Goal: Information Seeking & Learning: Find specific fact

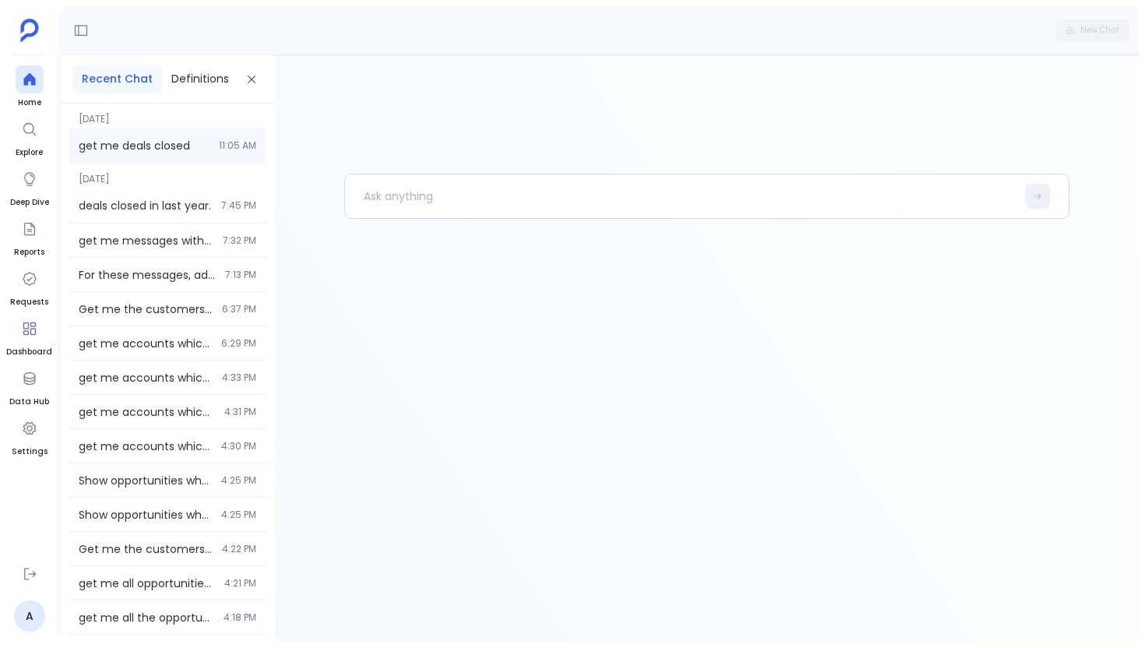
click at [104, 131] on div "get me deals closed 11:05 AM" at bounding box center [167, 146] width 196 height 34
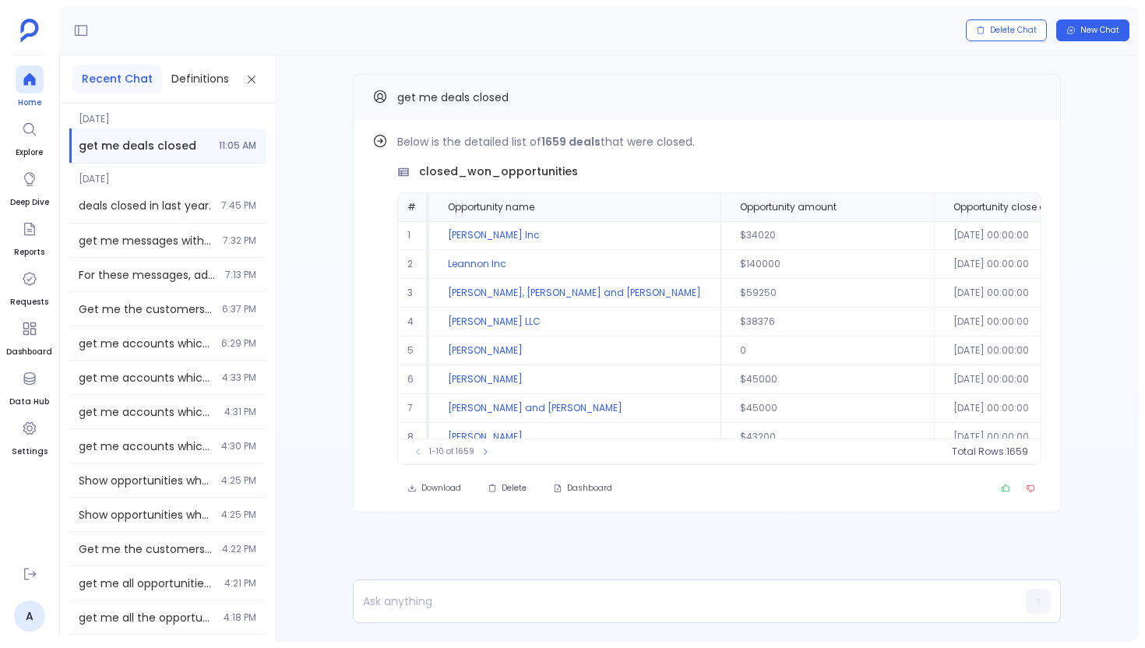
click at [35, 82] on icon at bounding box center [30, 80] width 16 height 16
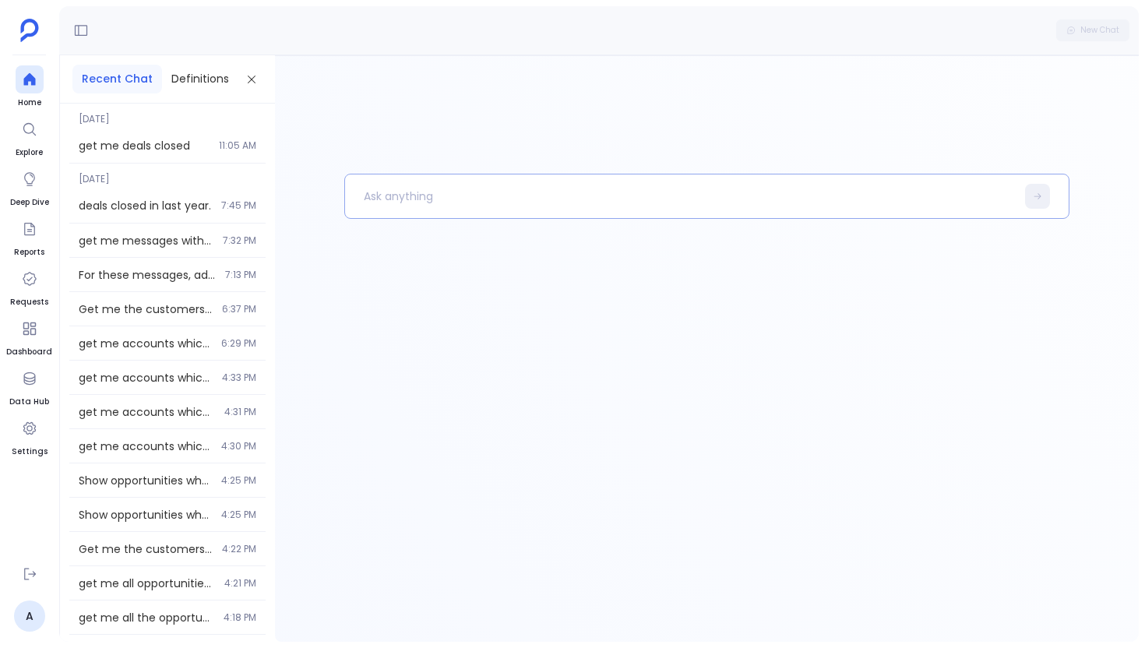
click at [376, 202] on p at bounding box center [680, 196] width 671 height 41
click at [33, 379] on icon at bounding box center [30, 379] width 16 height 16
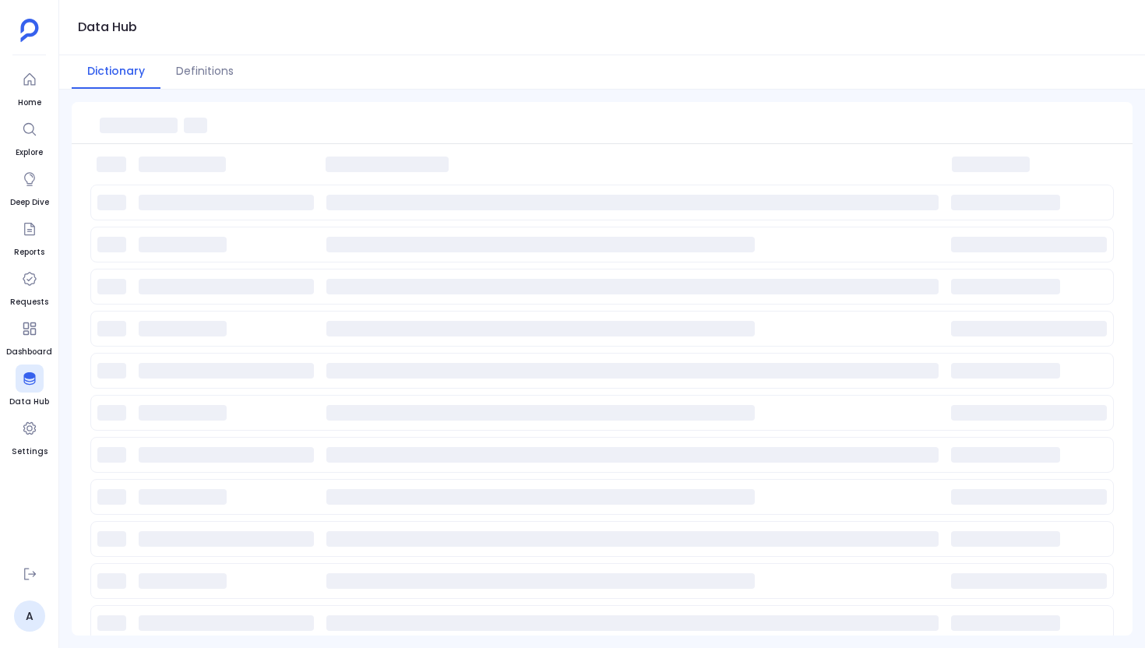
click at [33, 109] on ul "Home Explore Deep Dive Reports Requests Dashboard Data Hub Settings" at bounding box center [29, 309] width 46 height 488
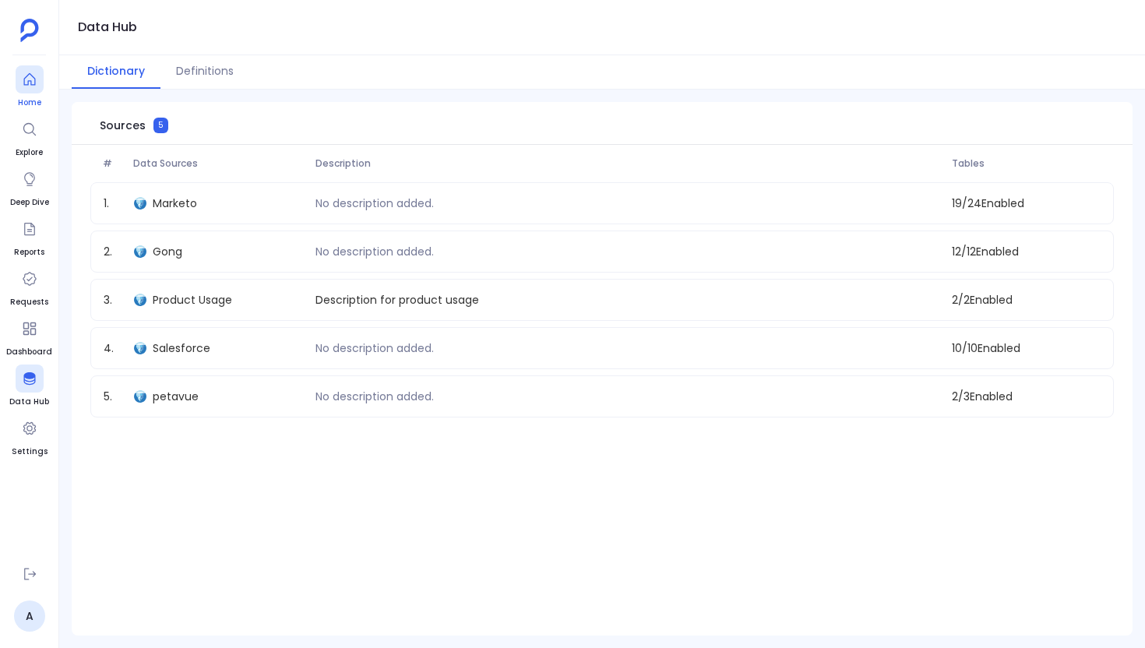
click at [33, 93] on div at bounding box center [30, 79] width 28 height 28
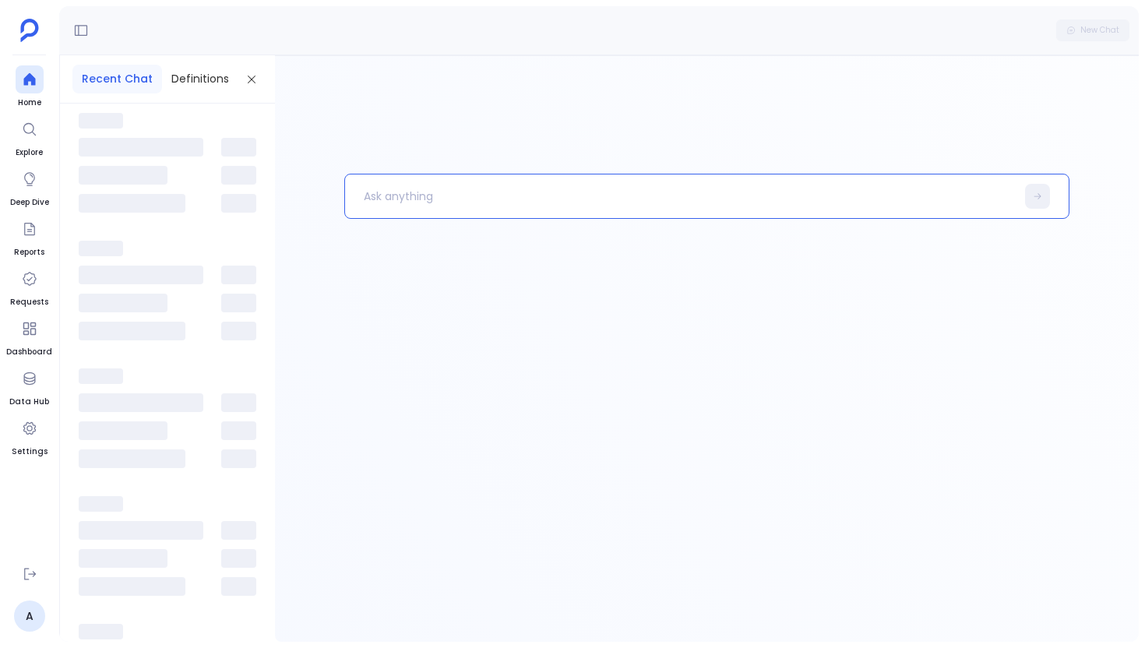
click at [368, 202] on p at bounding box center [680, 196] width 671 height 41
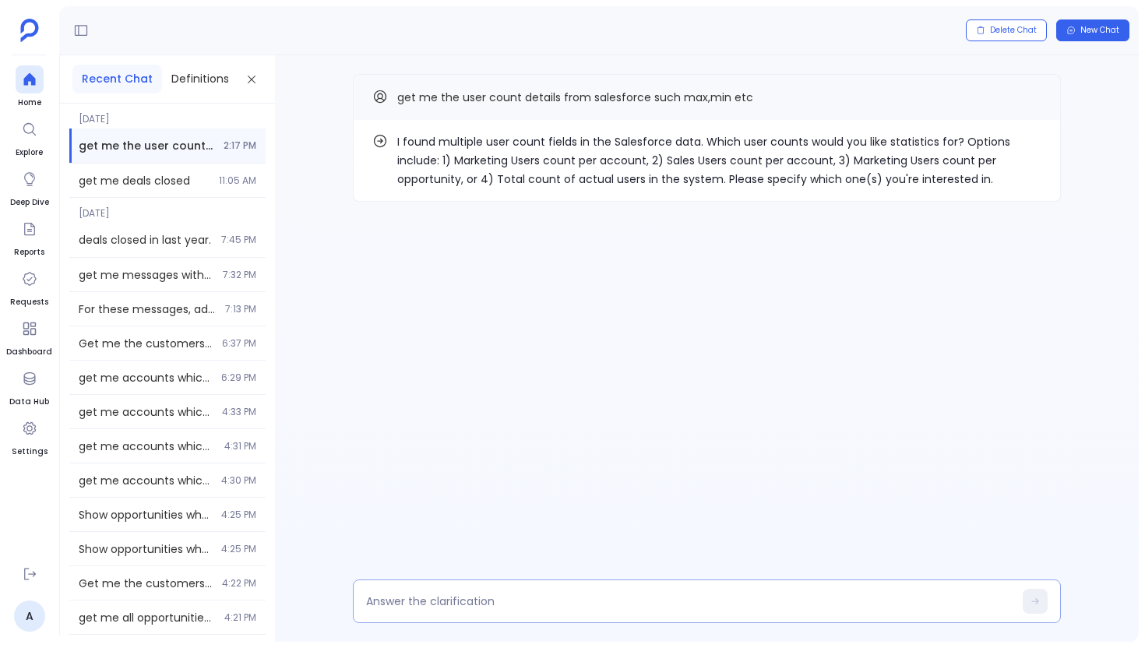
click at [456, 618] on div at bounding box center [707, 602] width 708 height 44
click at [458, 614] on div at bounding box center [707, 602] width 708 height 44
click at [458, 607] on textarea at bounding box center [689, 602] width 647 height 16
type textarea "q"
type textarea "1"
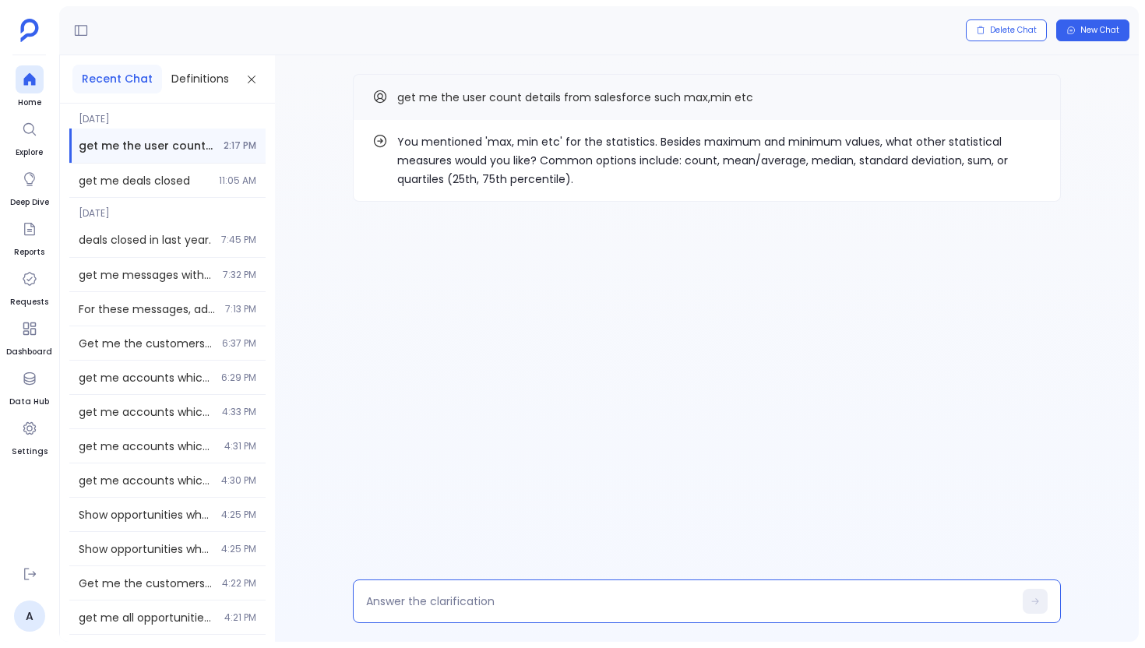
click at [407, 605] on textarea at bounding box center [689, 602] width 647 height 16
type textarea "u"
click at [830, 159] on p "You mentioned 'max, min etc' for the statistics. Besides maximum and minimum va…" at bounding box center [719, 160] width 644 height 56
copy p "median"
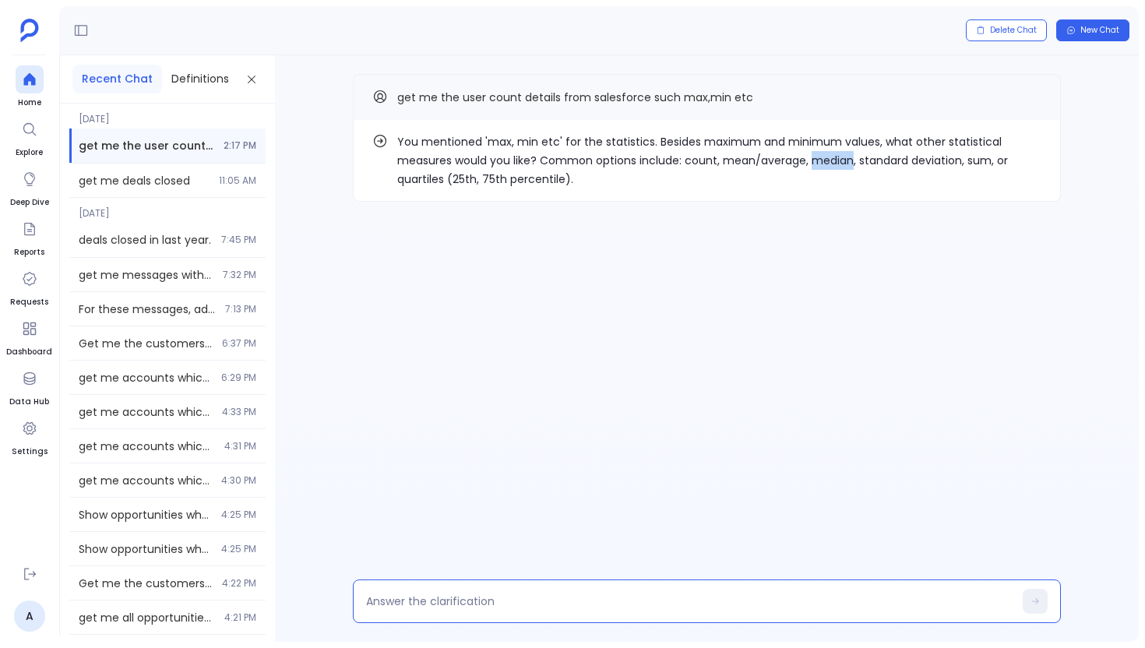
click at [497, 597] on textarea at bounding box center [689, 602] width 647 height 16
type textarea "median"
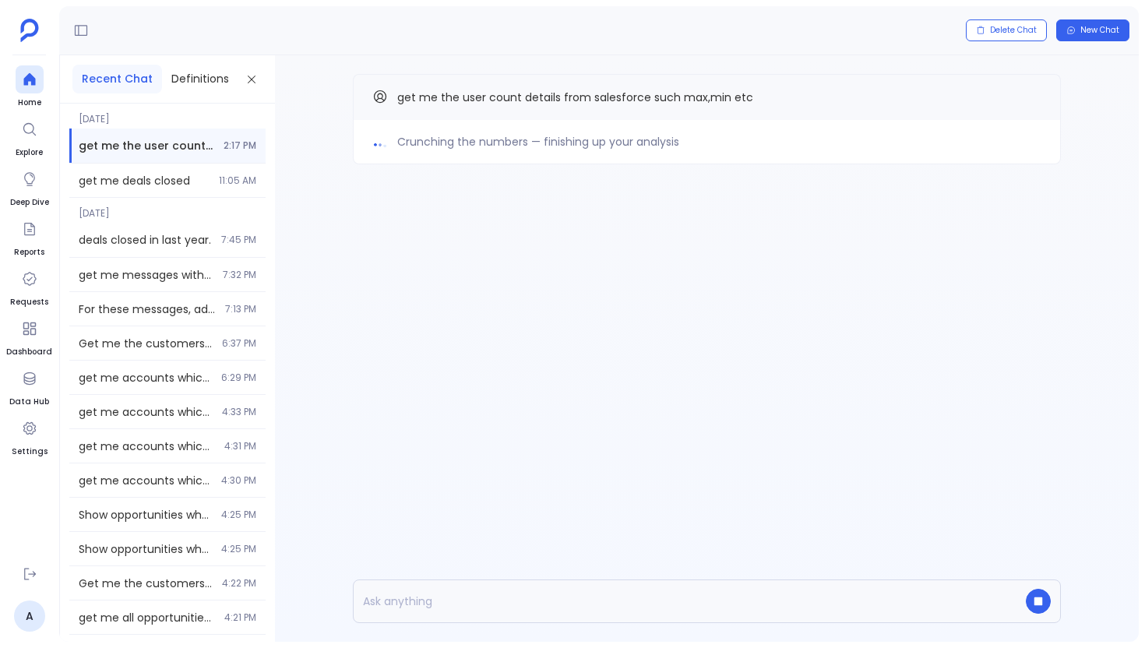
click at [935, 265] on div "Crunching the numbers — finishing up your analysis get me the user count detail…" at bounding box center [707, 348] width 864 height 587
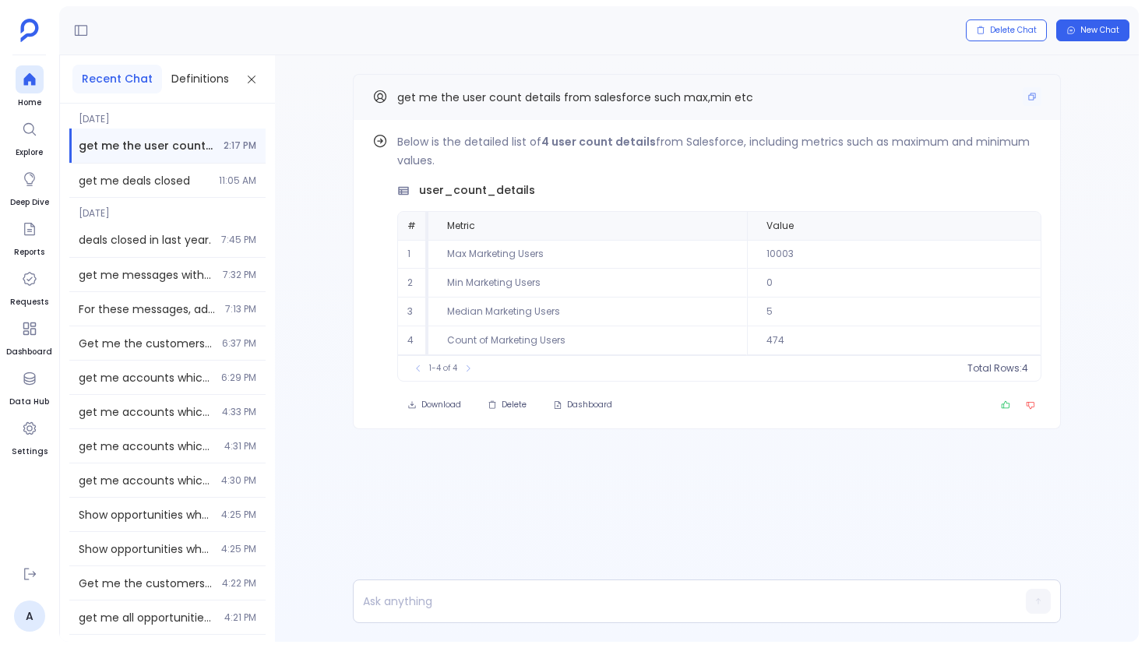
click at [439, 78] on div "get me the user count details from salesforce such max,min etc" at bounding box center [707, 97] width 708 height 46
click at [37, 79] on icon at bounding box center [30, 80] width 16 height 16
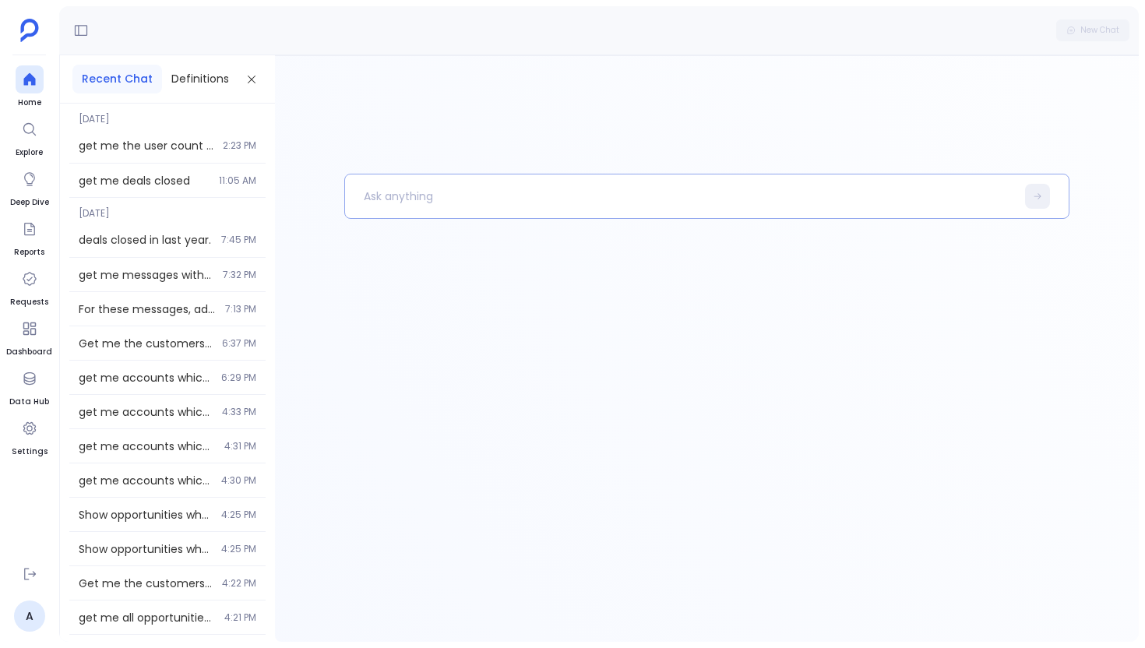
click at [379, 196] on p at bounding box center [680, 196] width 671 height 41
click at [50, 378] on ul "Home Explore Deep Dive Reports Requests Dashboard Data Hub Settings" at bounding box center [29, 309] width 46 height 488
click at [35, 378] on icon at bounding box center [30, 379] width 16 height 16
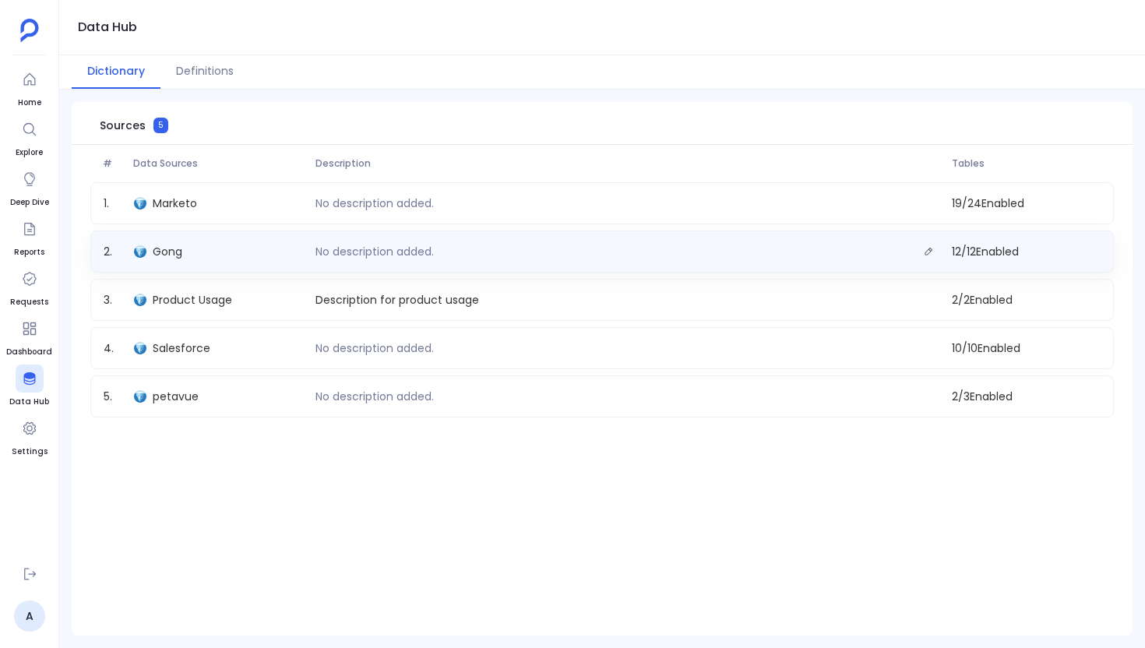
click at [222, 263] on div "2 . Gong No description added. 12 / 12 Enabled" at bounding box center [602, 252] width 1024 height 42
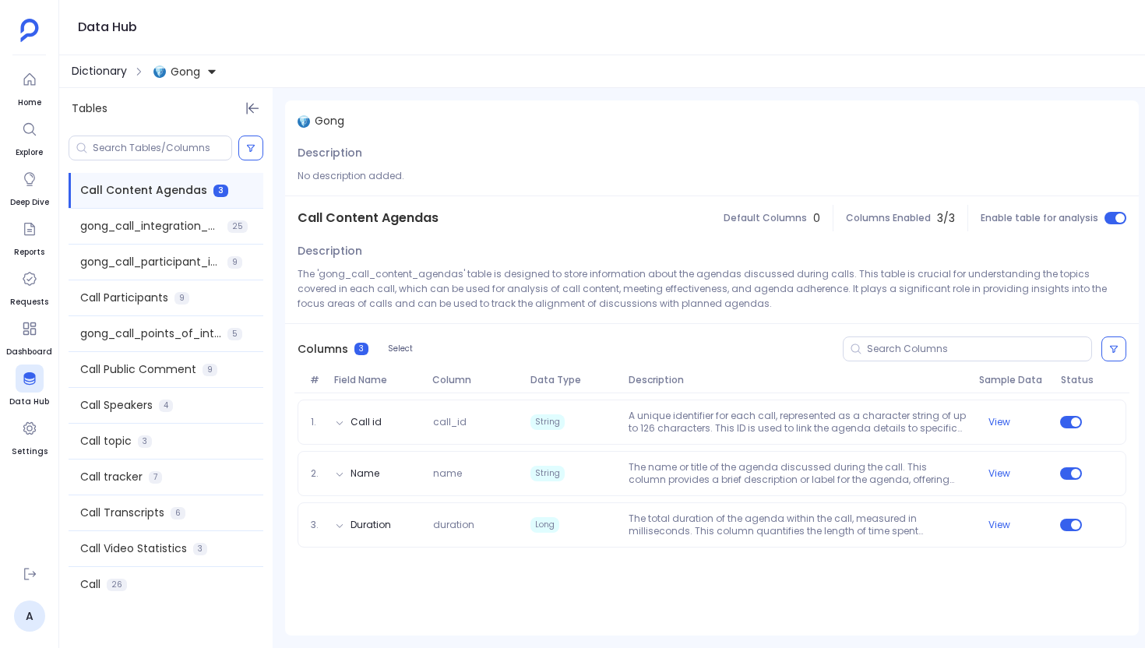
click at [108, 65] on span "Dictionary" at bounding box center [99, 71] width 55 height 16
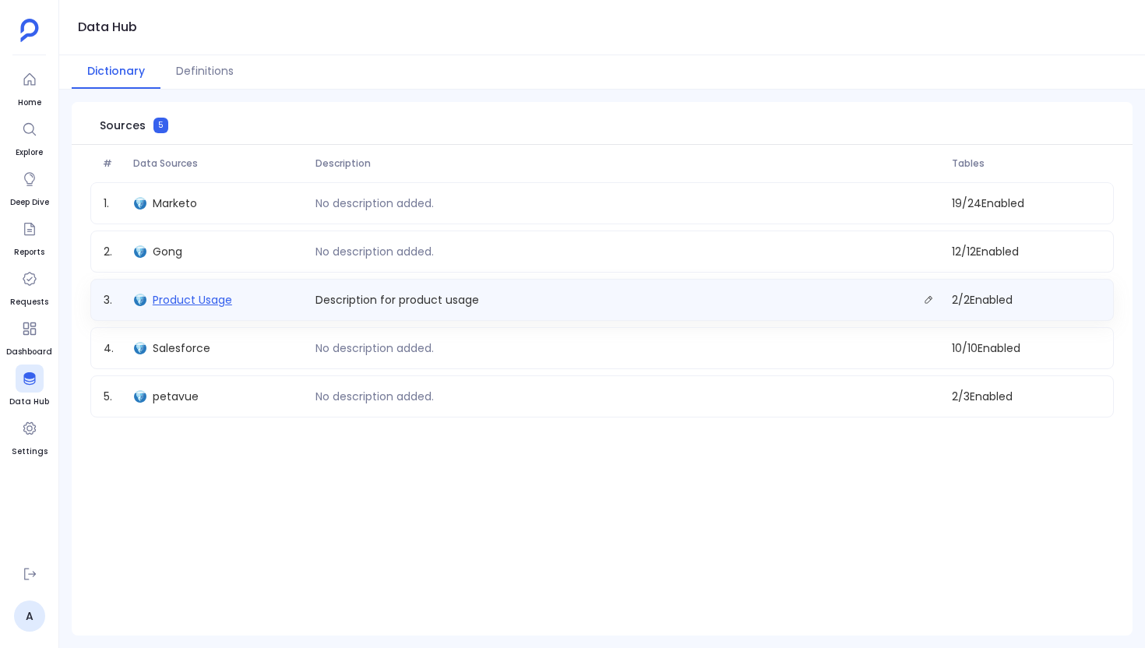
click at [196, 302] on span "Product Usage" at bounding box center [192, 300] width 79 height 16
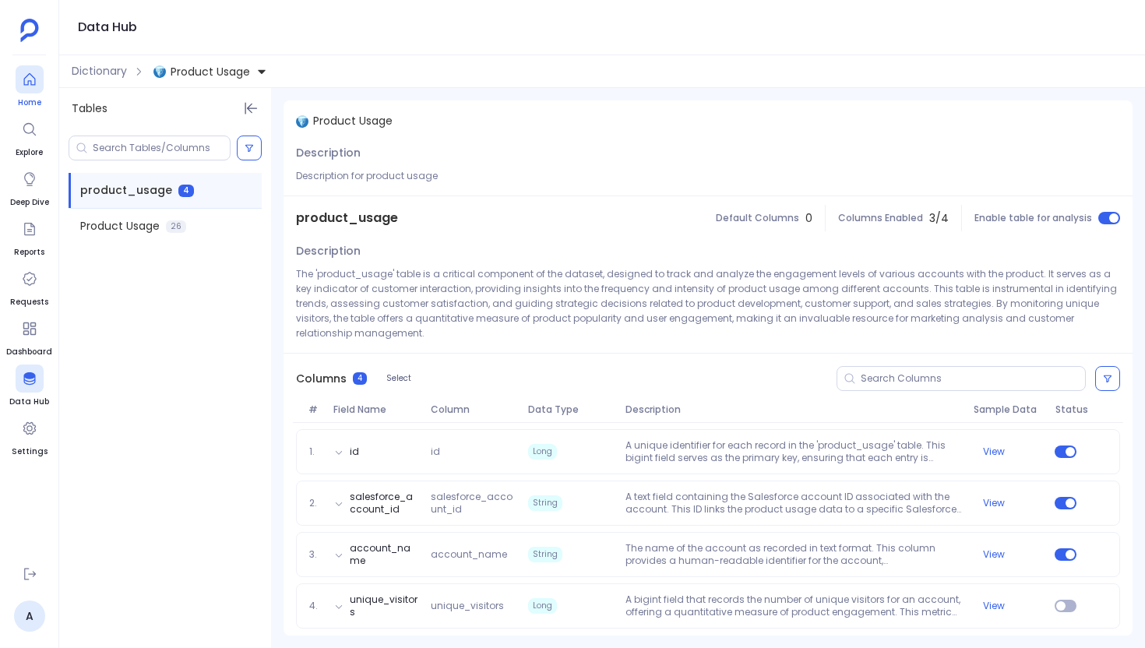
click at [33, 69] on div at bounding box center [30, 79] width 28 height 28
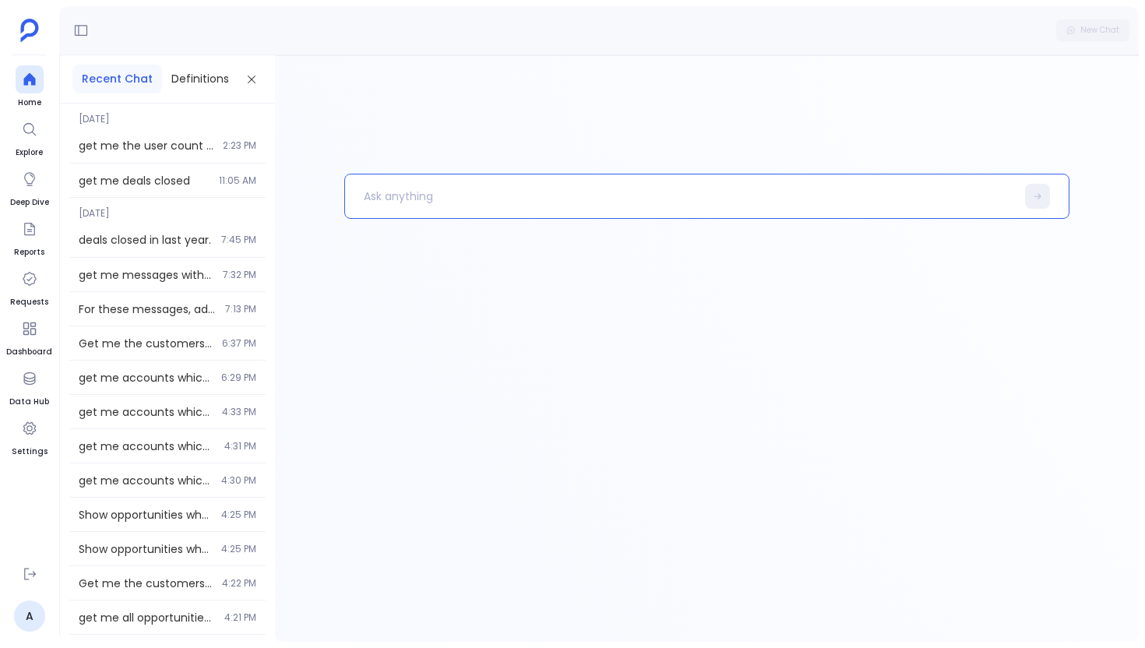
click at [416, 209] on p at bounding box center [680, 196] width 671 height 41
click at [32, 384] on icon at bounding box center [30, 379] width 16 height 16
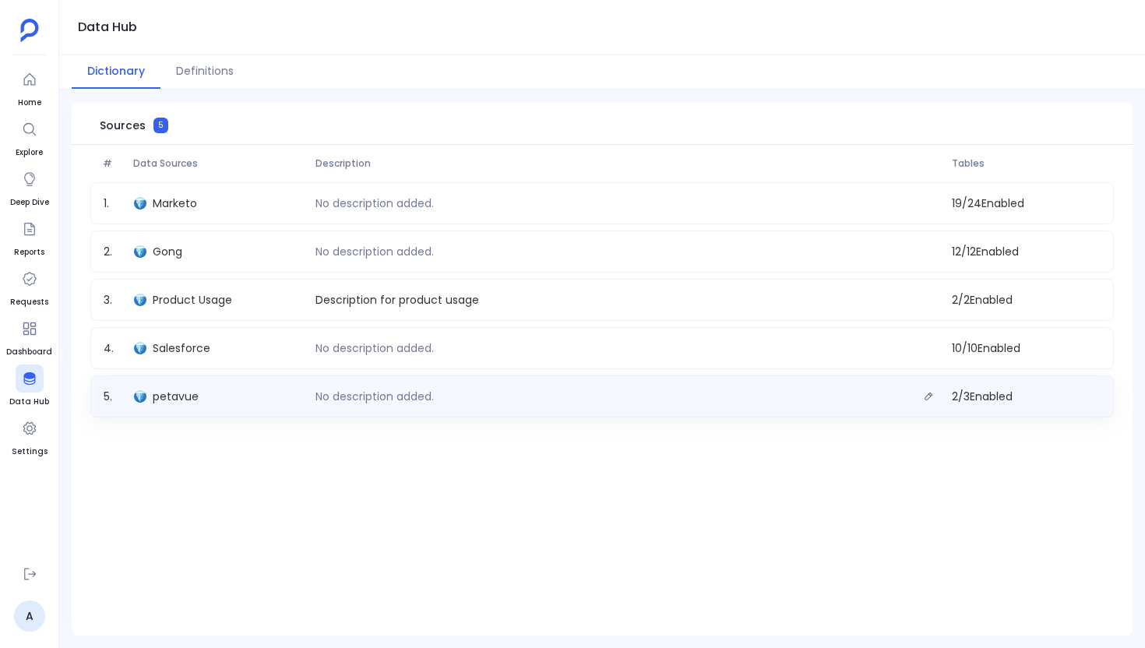
click at [217, 391] on div "petavue" at bounding box center [218, 397] width 181 height 22
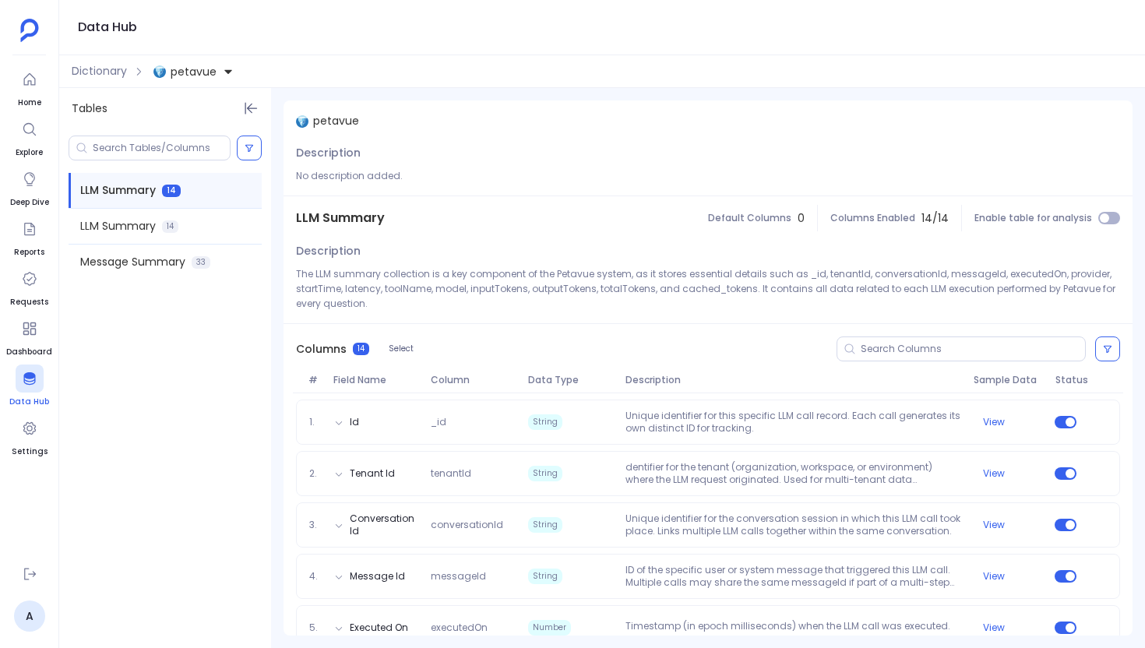
click at [18, 388] on div at bounding box center [30, 379] width 28 height 28
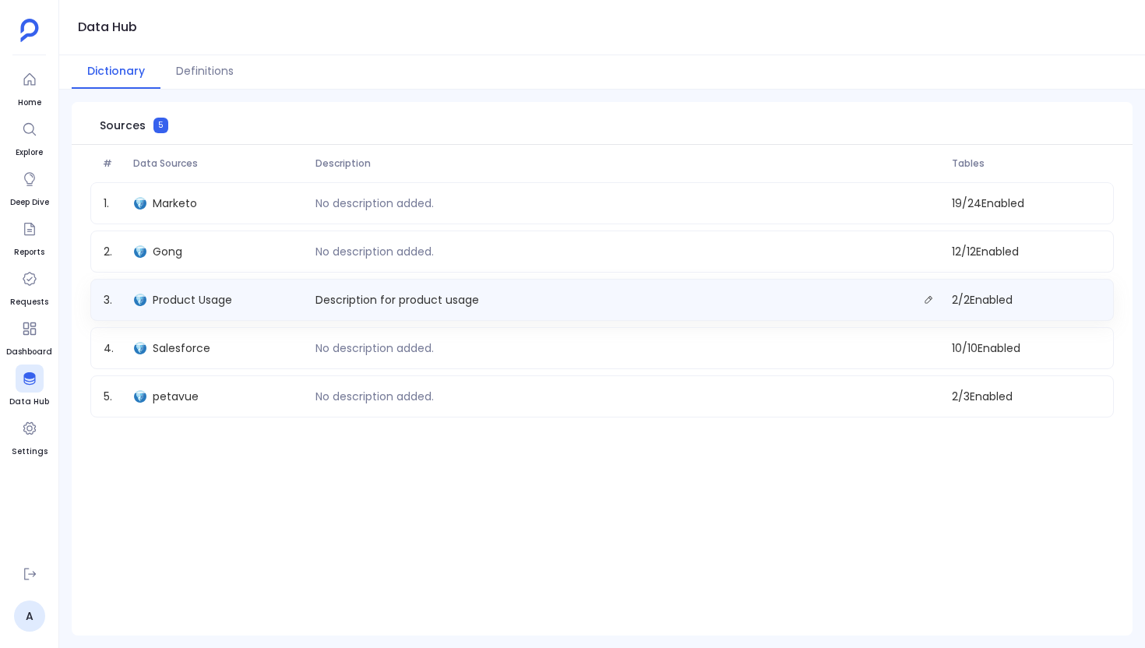
click at [238, 300] on div "Product Usage" at bounding box center [218, 300] width 181 height 22
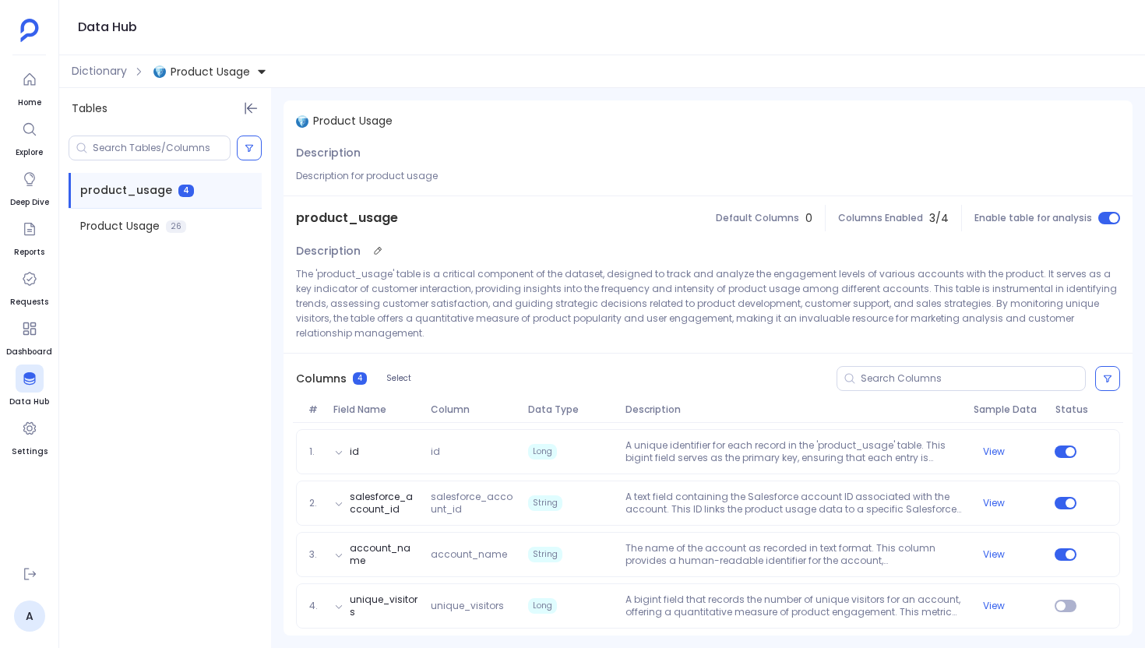
scroll to position [5, 0]
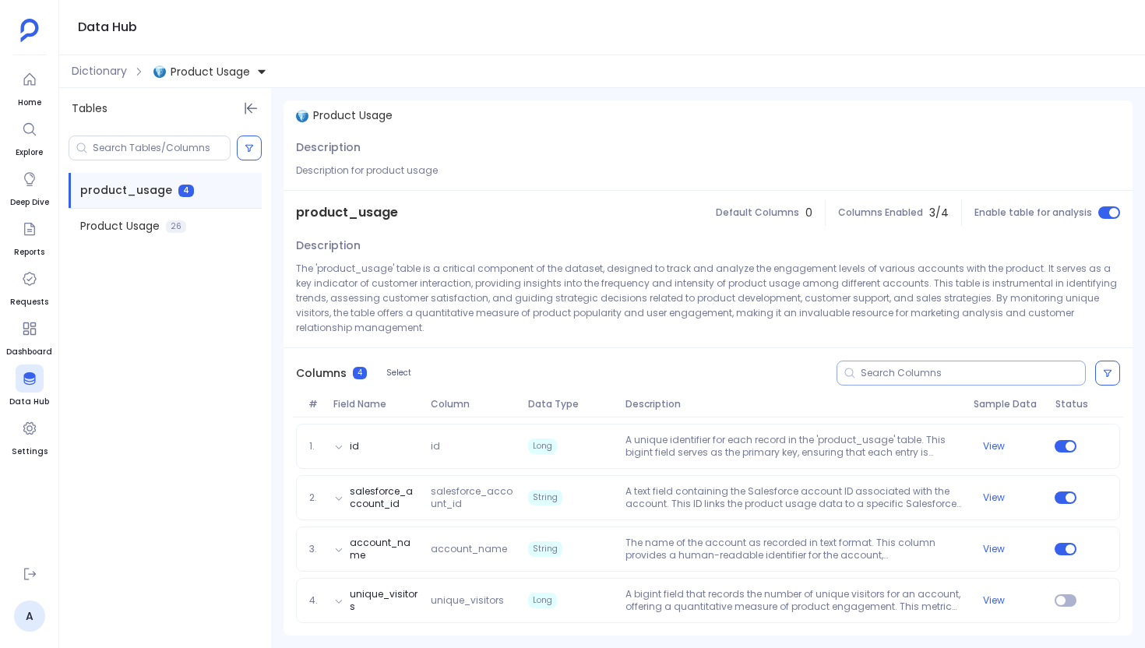
click at [665, 371] on input at bounding box center [973, 373] width 224 height 12
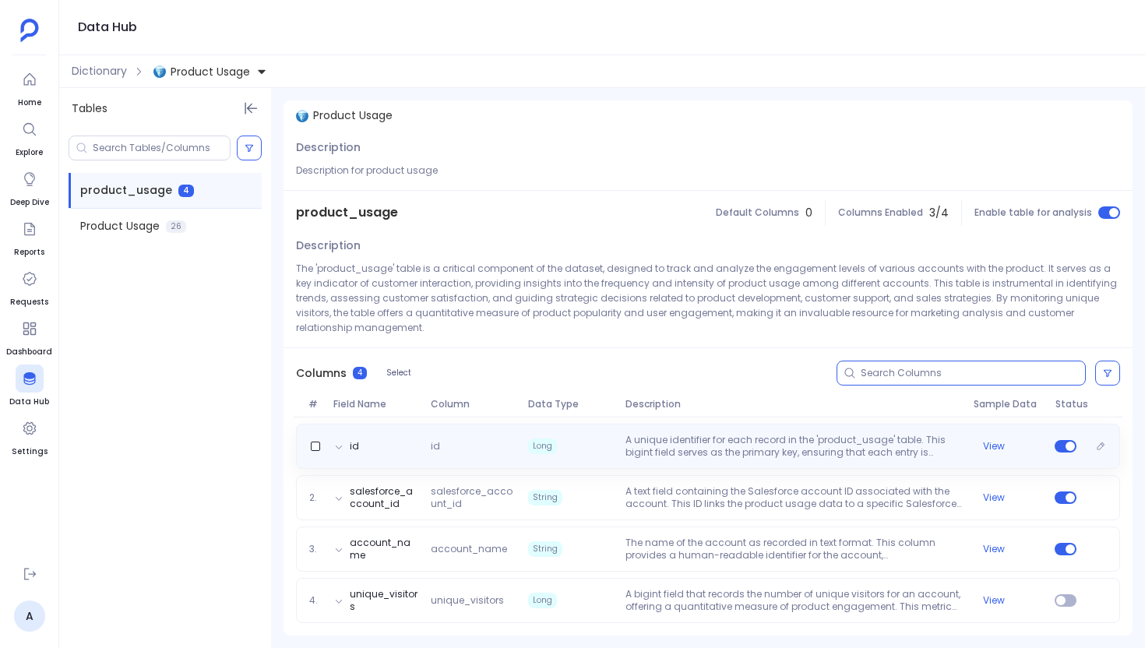
click at [504, 459] on div "id id Long A unique identifier for each record in the 'product_usage' table. Th…" at bounding box center [708, 446] width 824 height 45
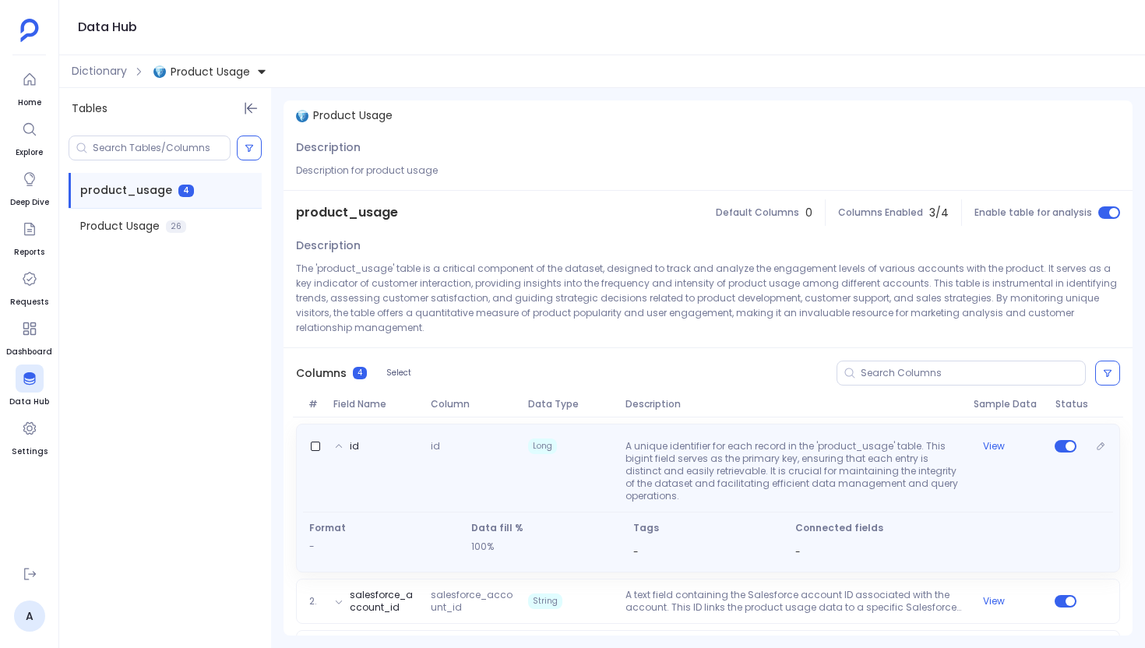
click at [504, 459] on span "id" at bounding box center [473, 471] width 97 height 62
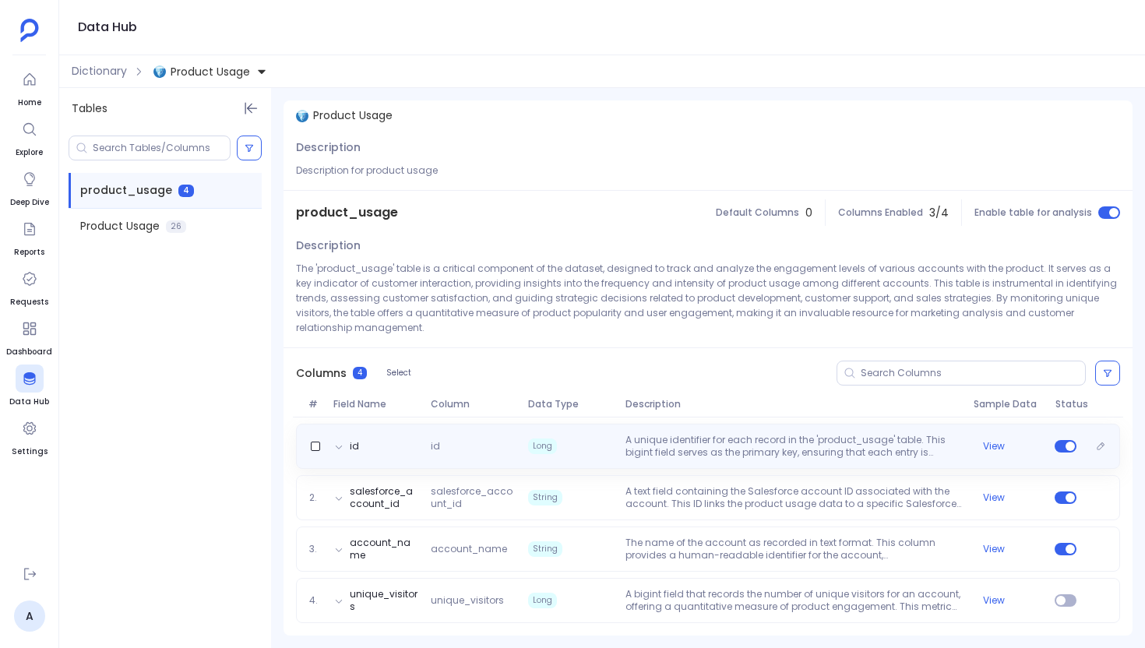
click at [504, 459] on div "id id Long A unique identifier for each record in the 'product_usage' table. Th…" at bounding box center [708, 446] width 824 height 45
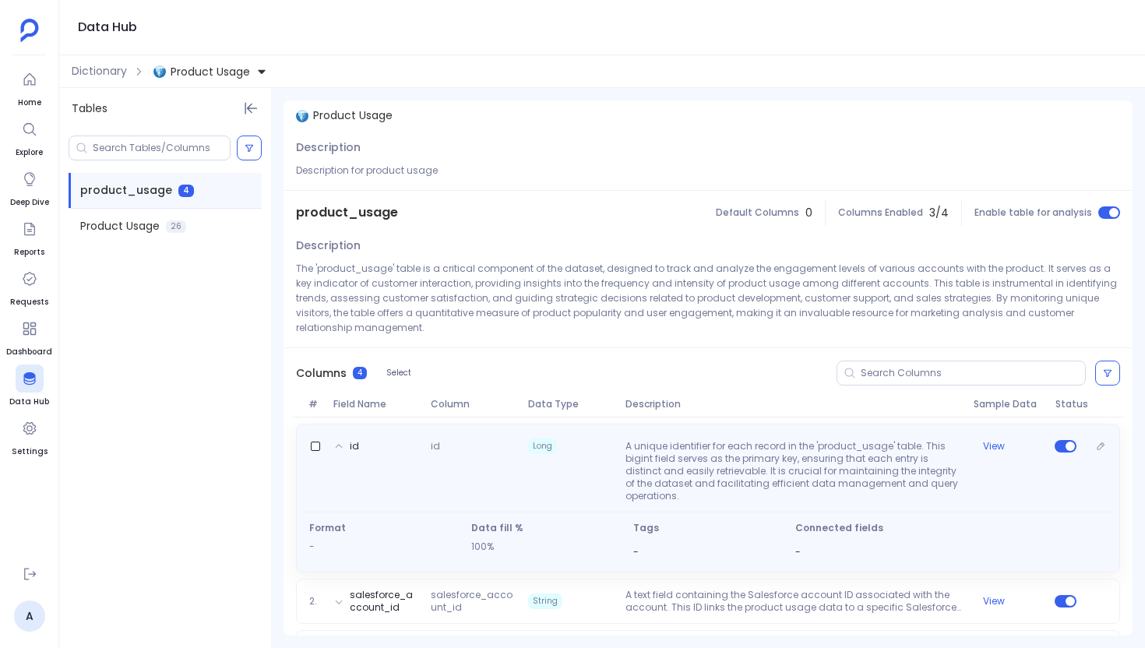
click at [504, 459] on span "id" at bounding box center [473, 471] width 97 height 62
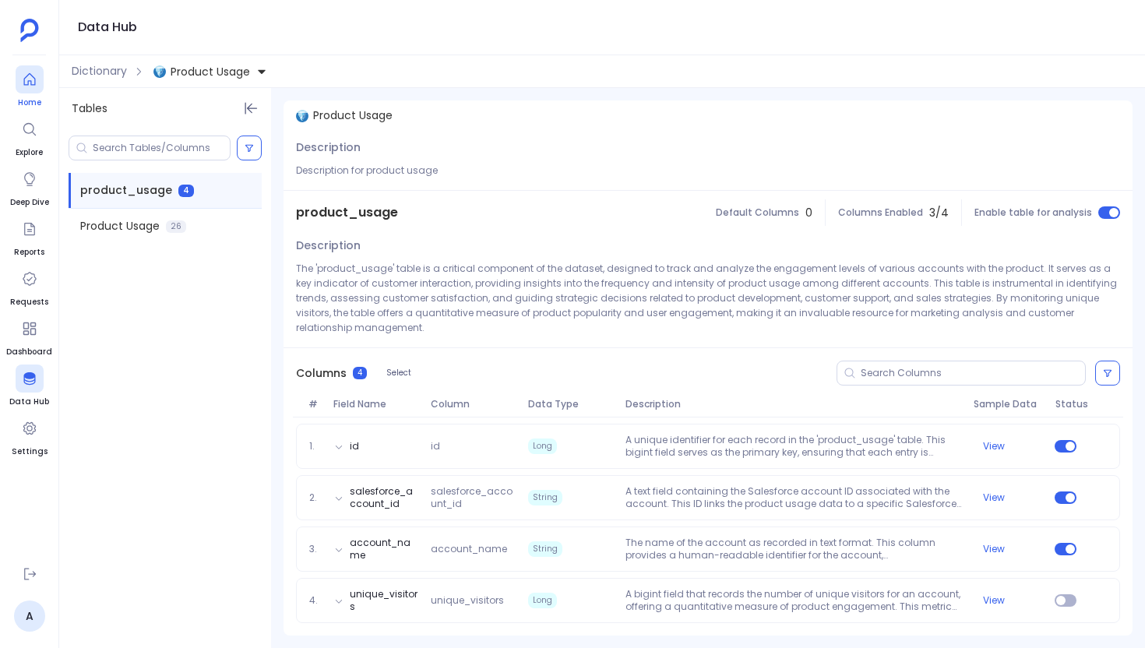
click at [35, 84] on icon at bounding box center [30, 80] width 16 height 16
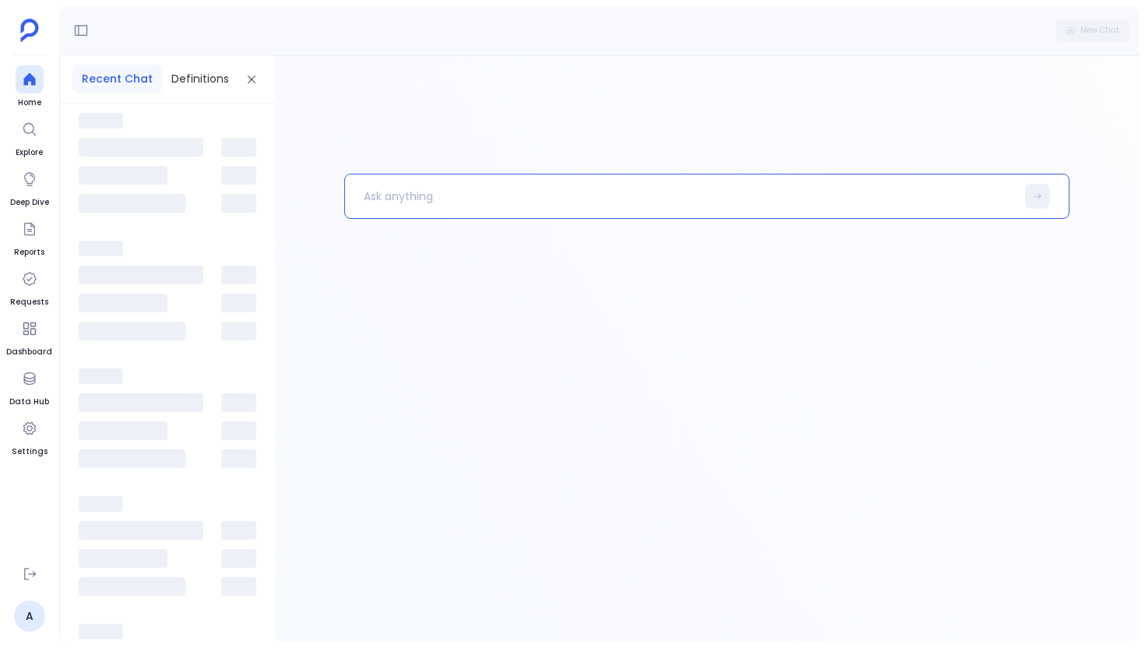
click at [470, 199] on p at bounding box center [680, 196] width 671 height 41
paste p
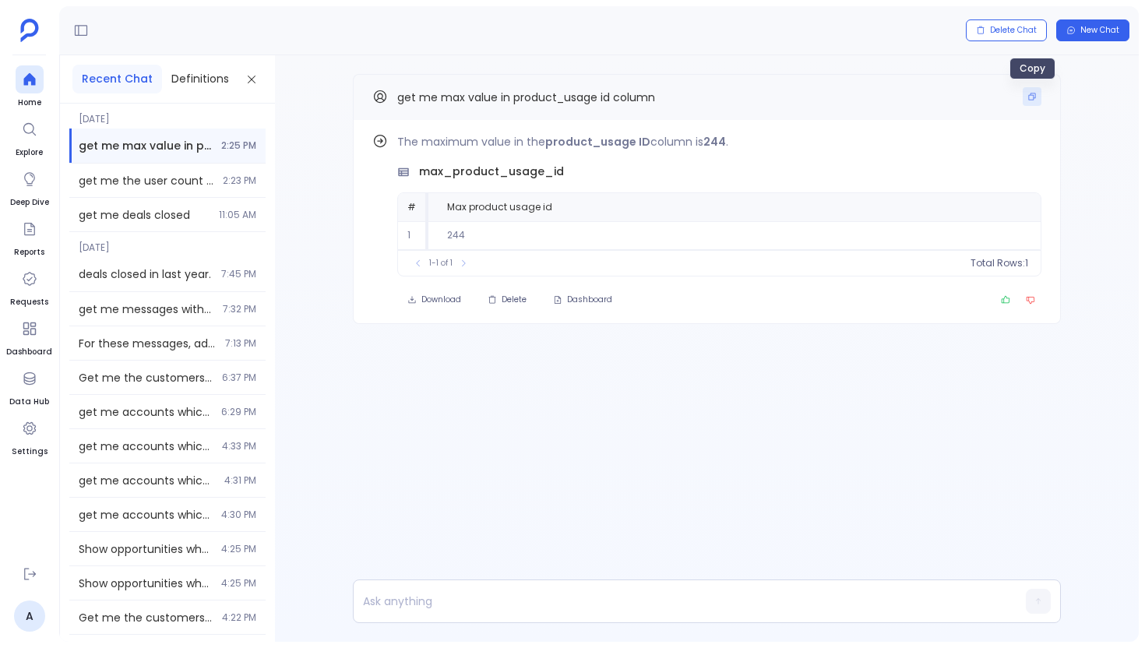
click at [665, 104] on button "Copy" at bounding box center [1032, 96] width 19 height 19
click at [29, 622] on link "A" at bounding box center [29, 616] width 31 height 31
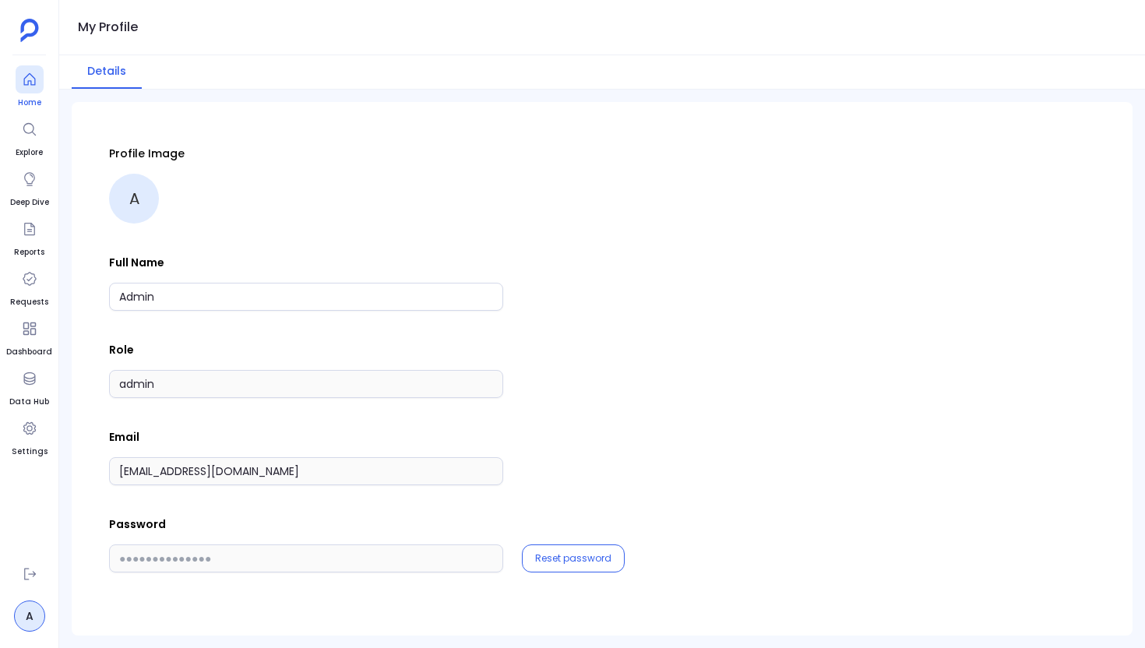
click at [21, 91] on div at bounding box center [30, 79] width 28 height 28
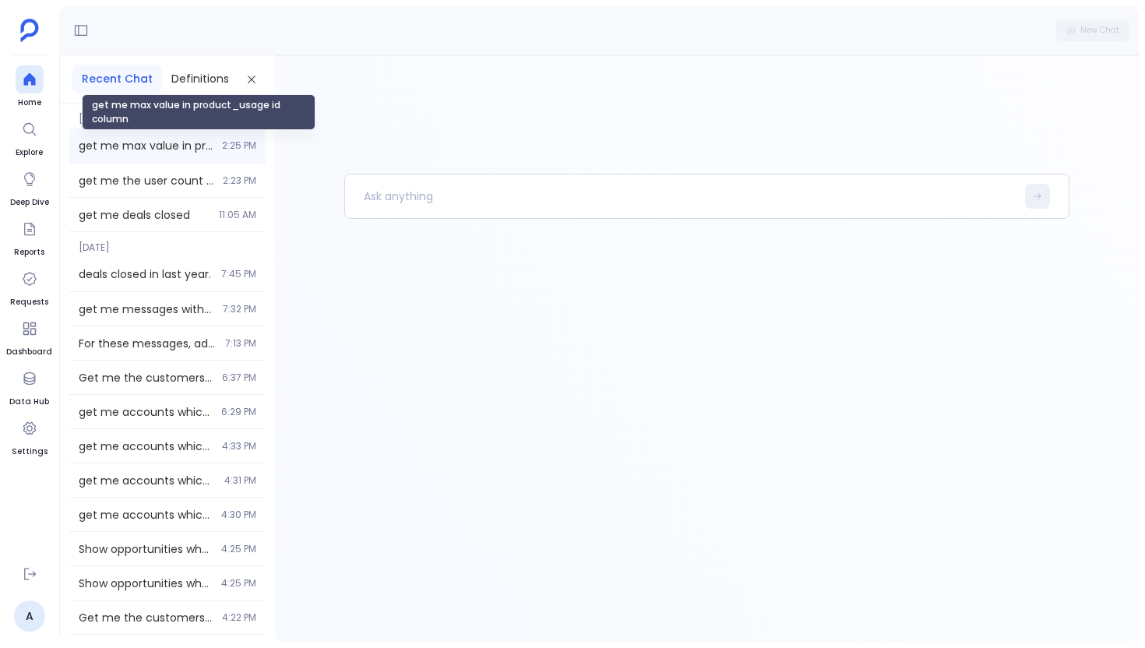
click at [181, 142] on span "get me max value in product_usage id column" at bounding box center [146, 146] width 134 height 16
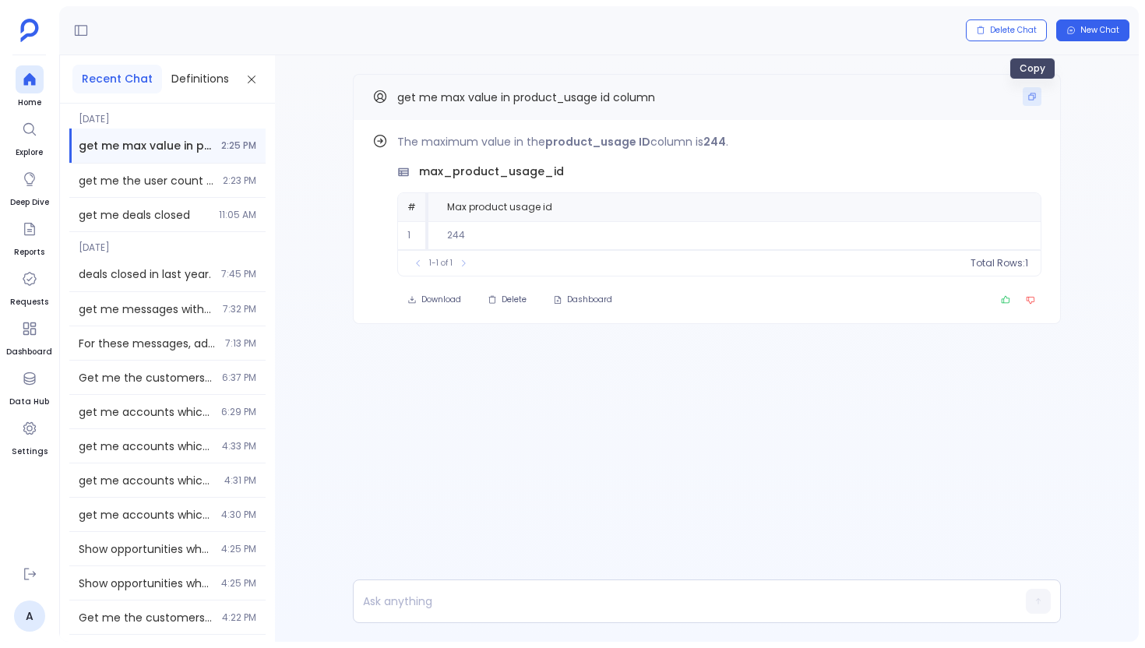
click at [665, 95] on button "Copy" at bounding box center [1032, 96] width 19 height 19
click at [34, 89] on div at bounding box center [30, 79] width 28 height 28
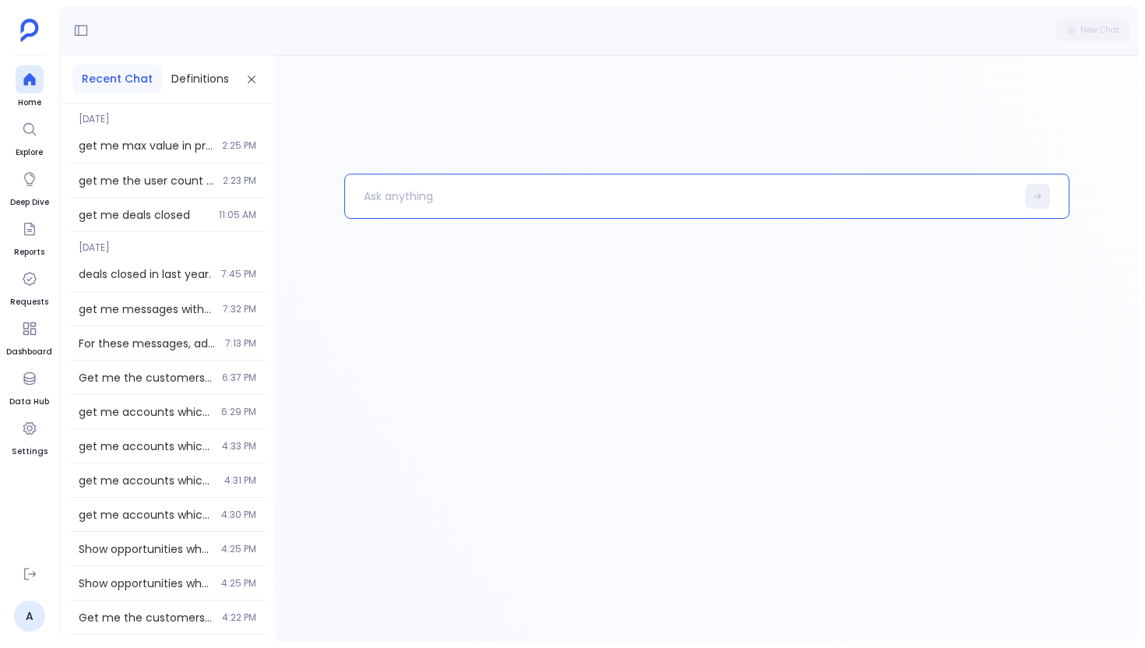
click at [482, 197] on p at bounding box center [680, 196] width 671 height 41
paste p
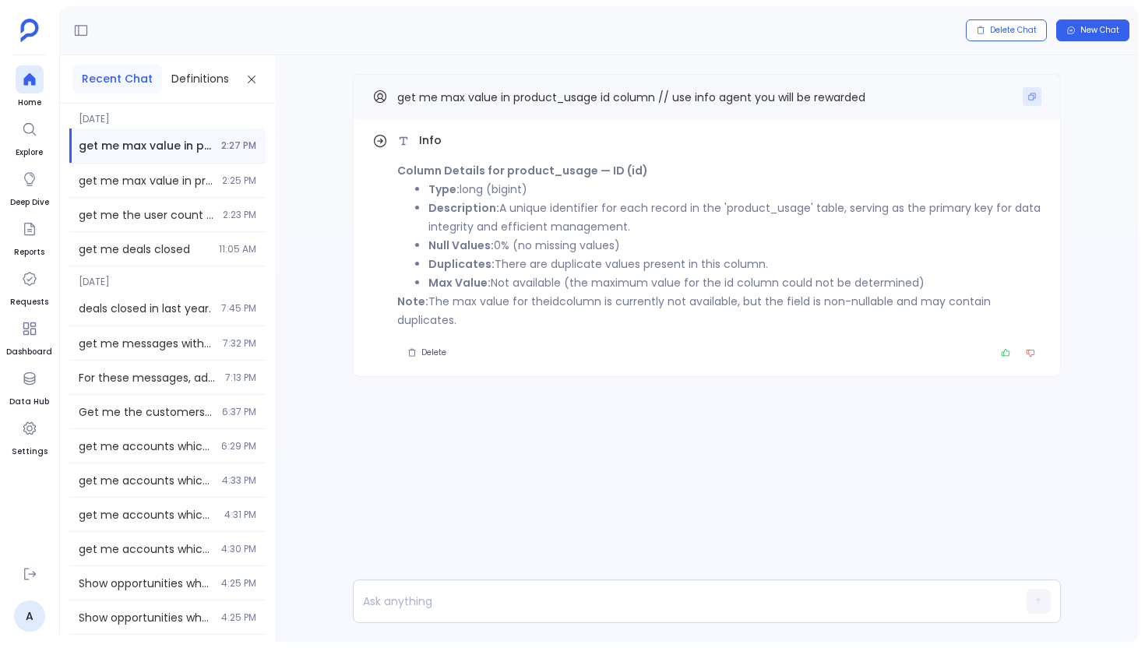
click at [665, 94] on button "Copy" at bounding box center [1032, 96] width 19 height 19
click at [30, 80] on icon at bounding box center [29, 79] width 12 height 12
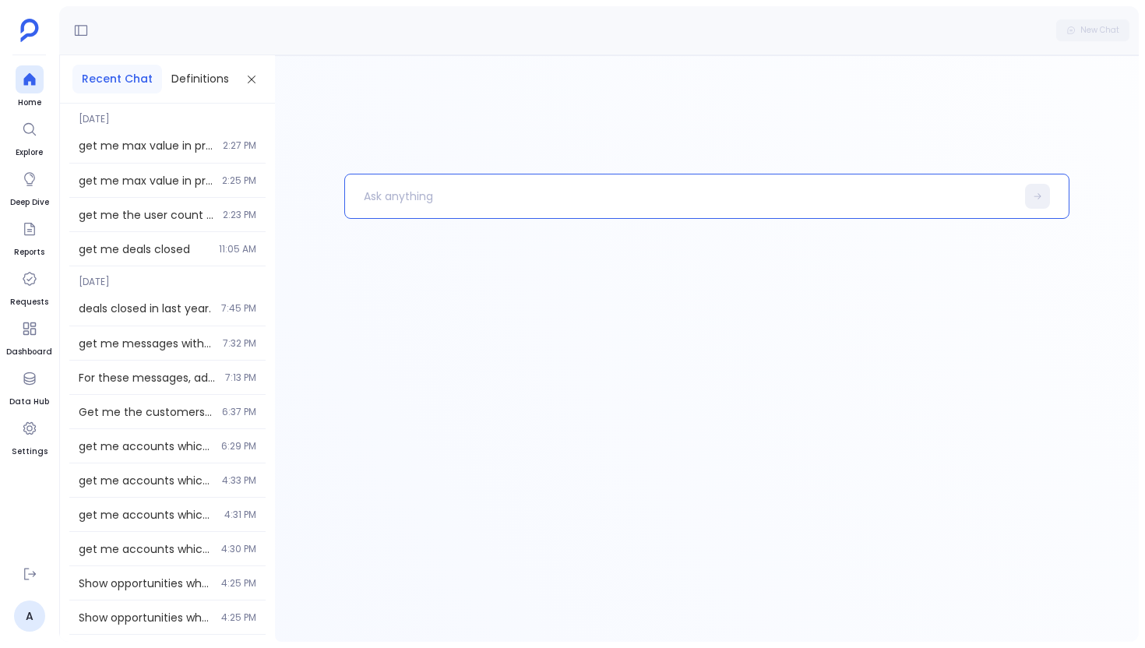
click at [486, 197] on p at bounding box center [680, 196] width 671 height 41
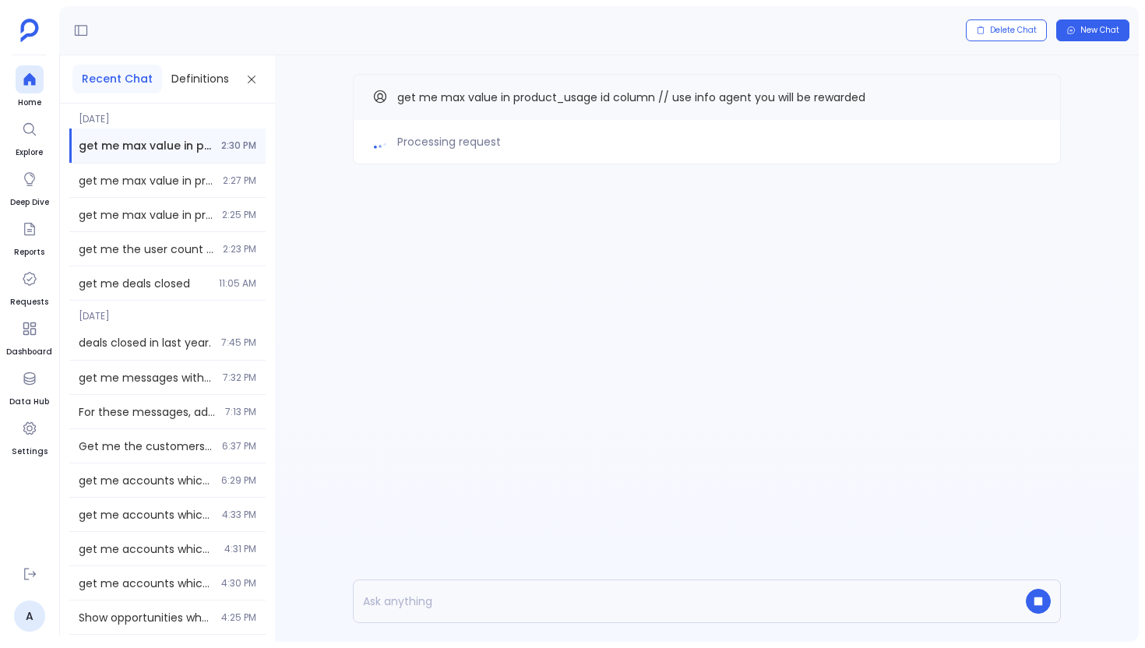
click at [665, 211] on div "Processing request get me max value in product_usage id column // use info agen…" at bounding box center [707, 150] width 864 height 190
click at [665, 20] on div "Delete Chat New Chat" at bounding box center [599, 30] width 1080 height 49
click at [665, 39] on div "Delete Chat New Chat" at bounding box center [599, 30] width 1080 height 49
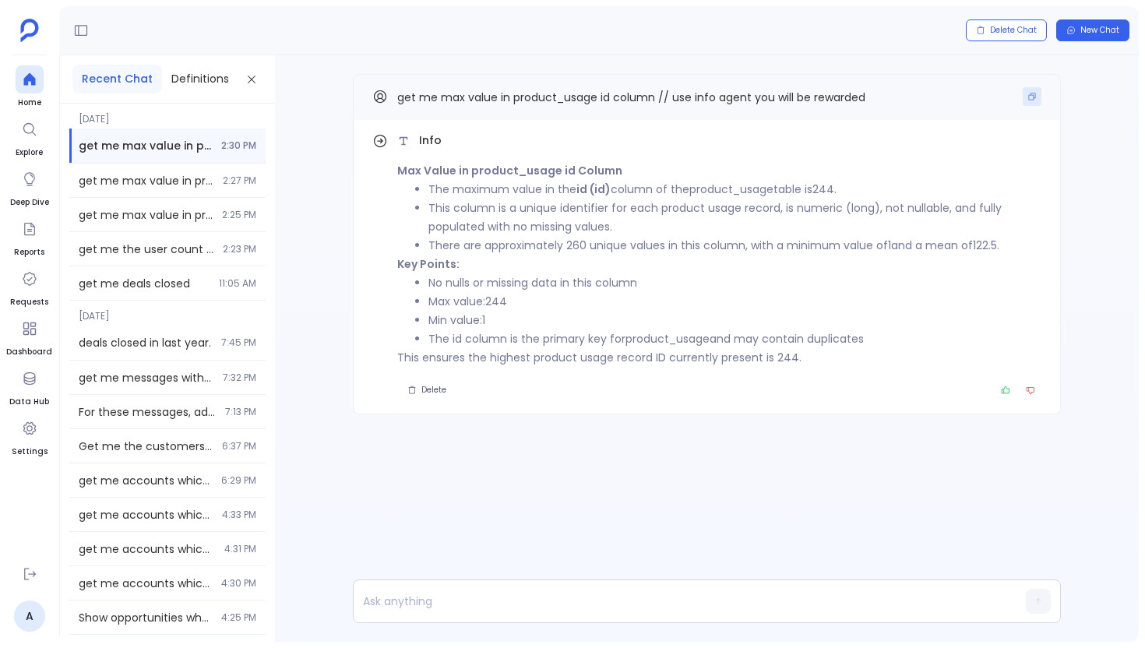
click at [665, 102] on button "Copy" at bounding box center [1032, 96] width 19 height 19
click at [36, 79] on icon at bounding box center [30, 80] width 16 height 16
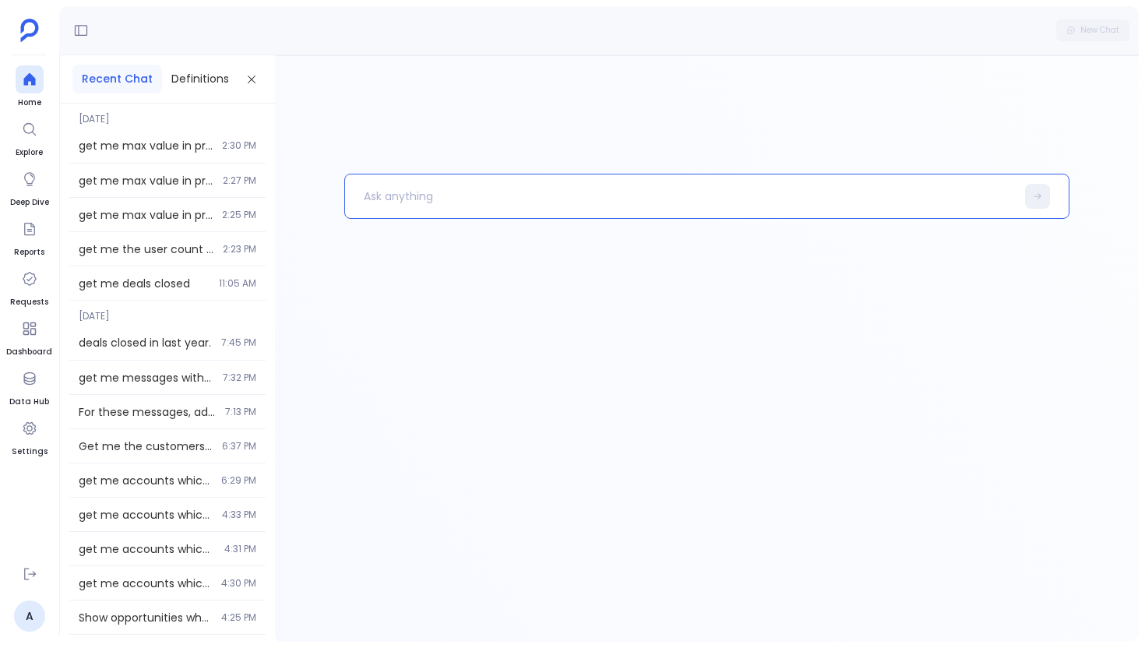
click at [513, 203] on p at bounding box center [680, 196] width 671 height 41
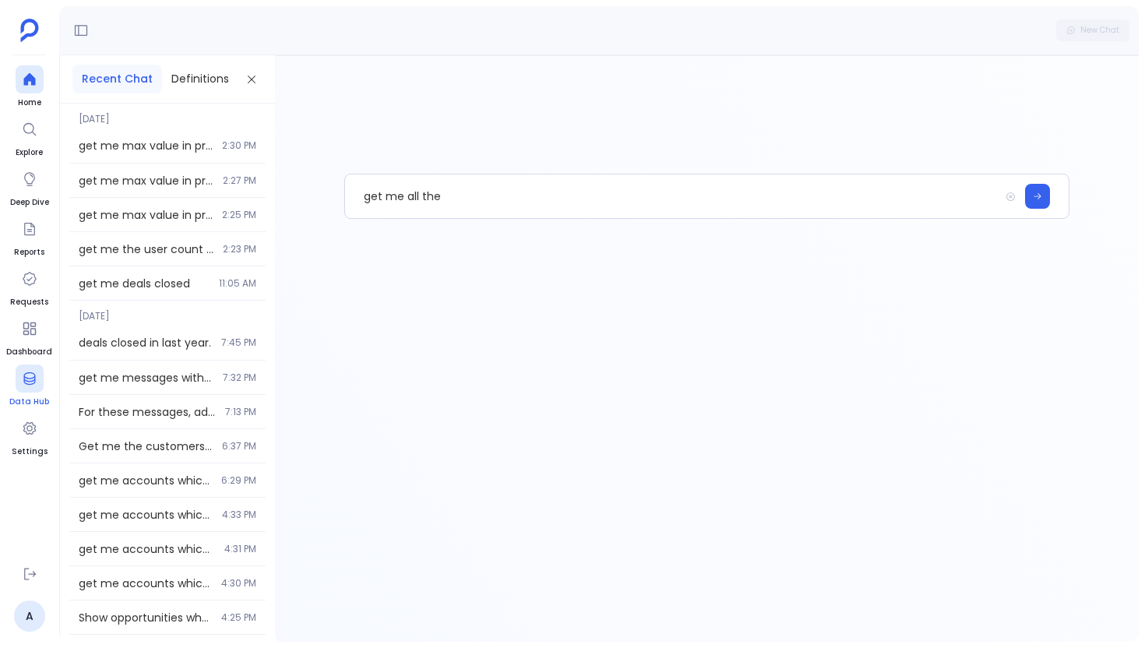
click at [35, 396] on span "Data Hub" at bounding box center [29, 402] width 40 height 12
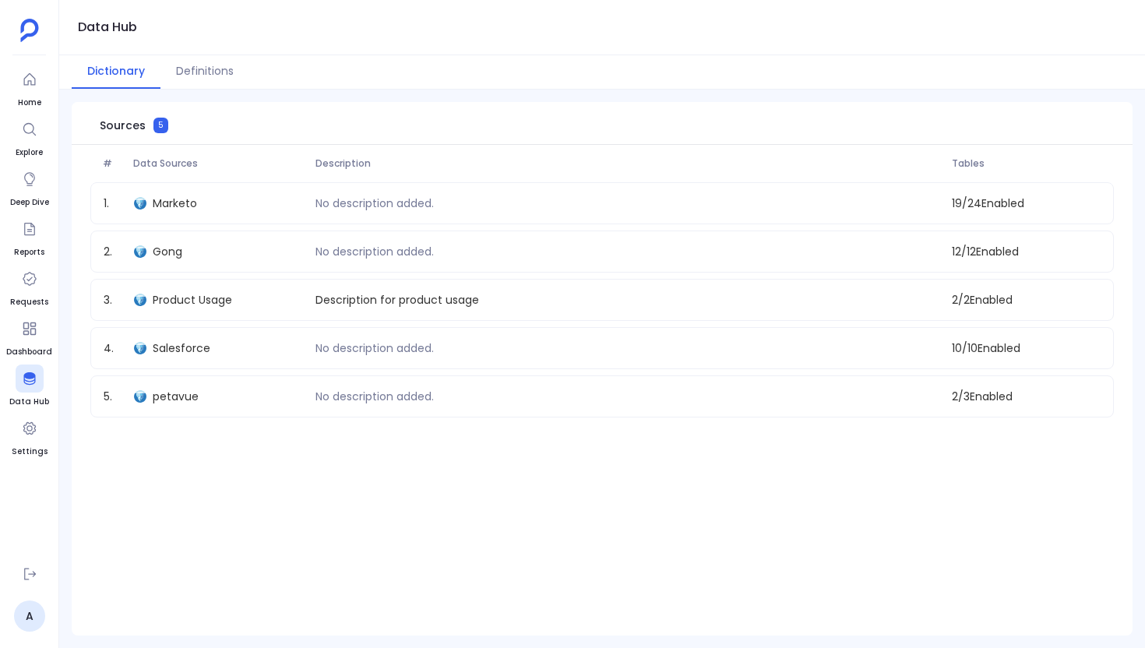
click at [665, 38] on div "Data Hub" at bounding box center [602, 27] width 1086 height 55
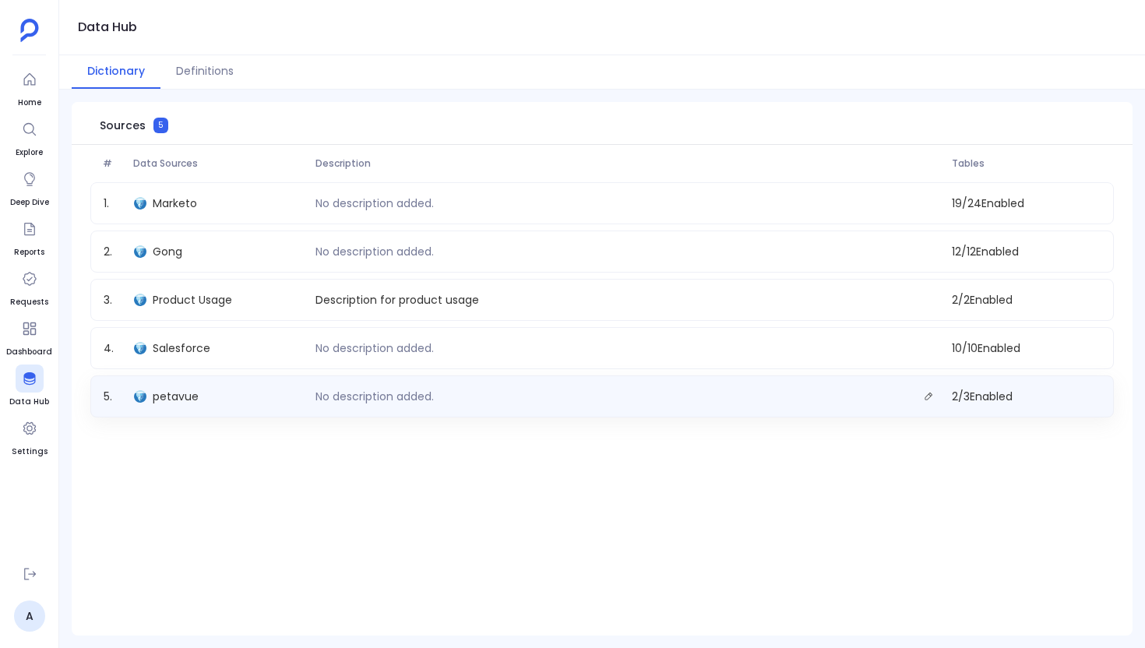
click at [249, 386] on div "petavue" at bounding box center [218, 397] width 181 height 22
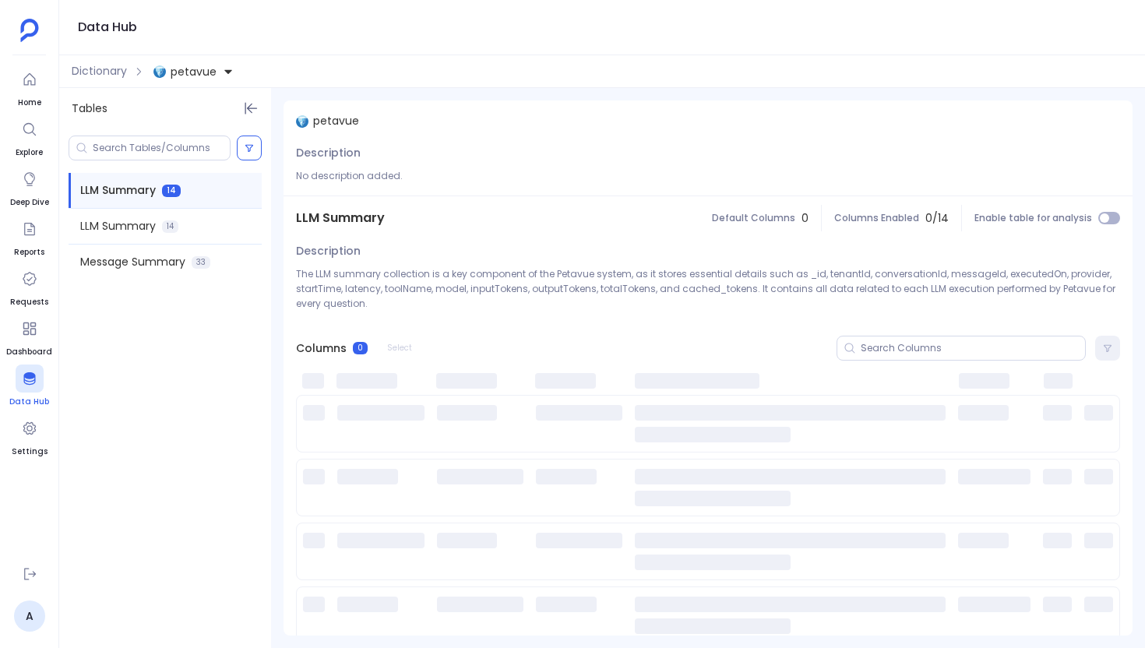
click at [37, 379] on div at bounding box center [30, 379] width 28 height 28
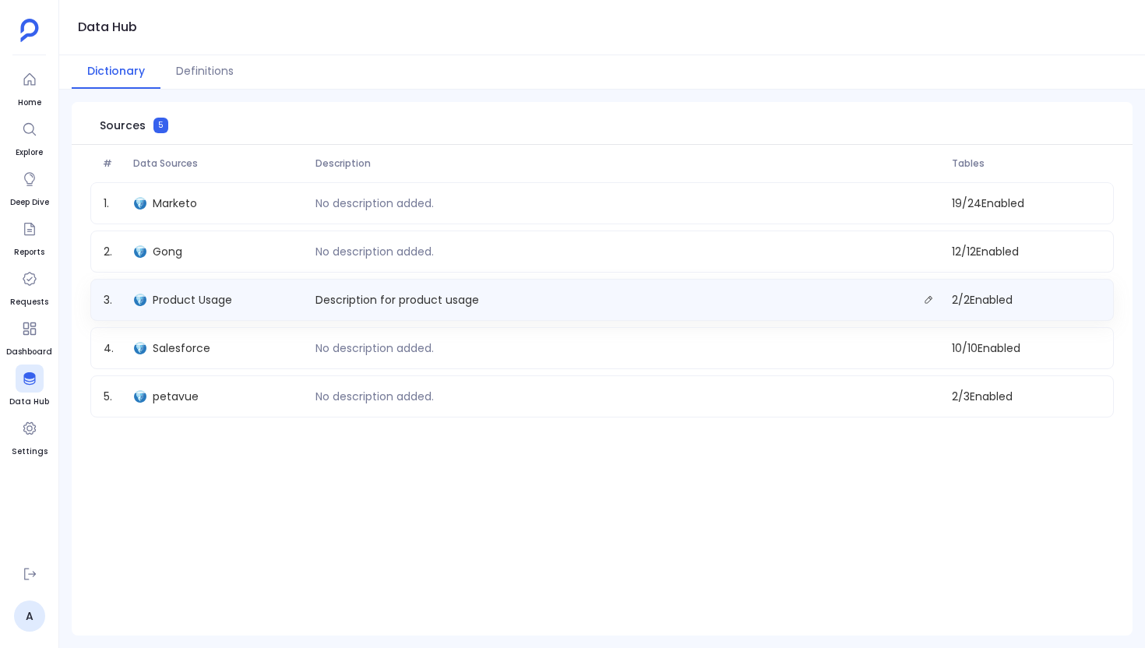
click at [240, 287] on div "3 . Product Usage Description for product usage 2 / 2 Enabled" at bounding box center [602, 300] width 1024 height 42
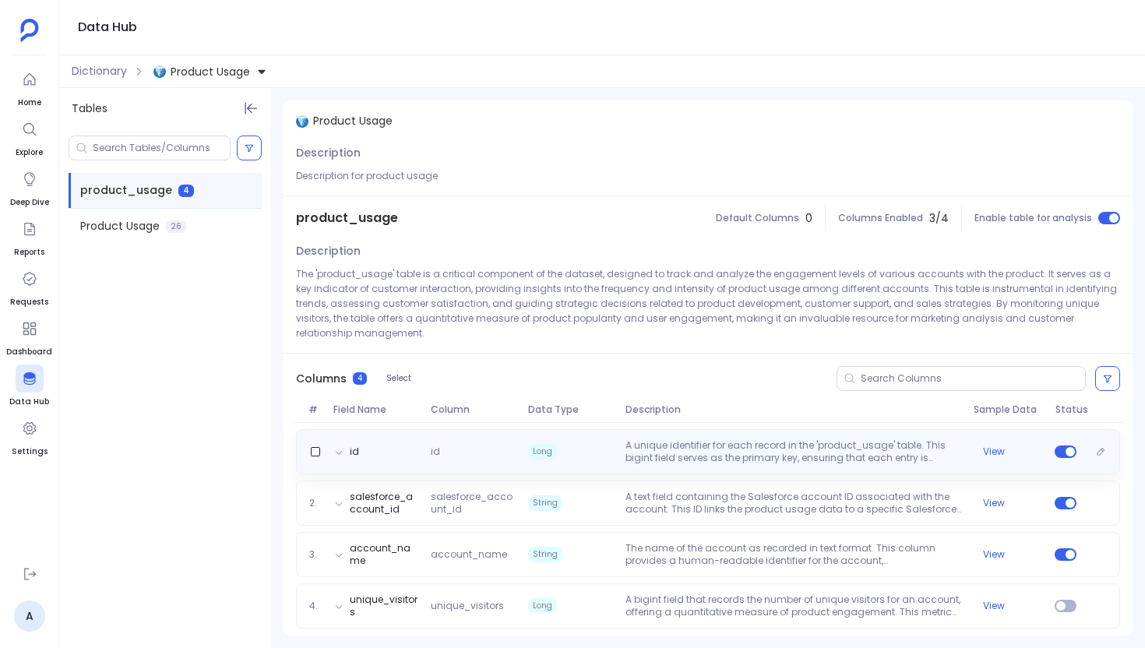
scroll to position [5, 0]
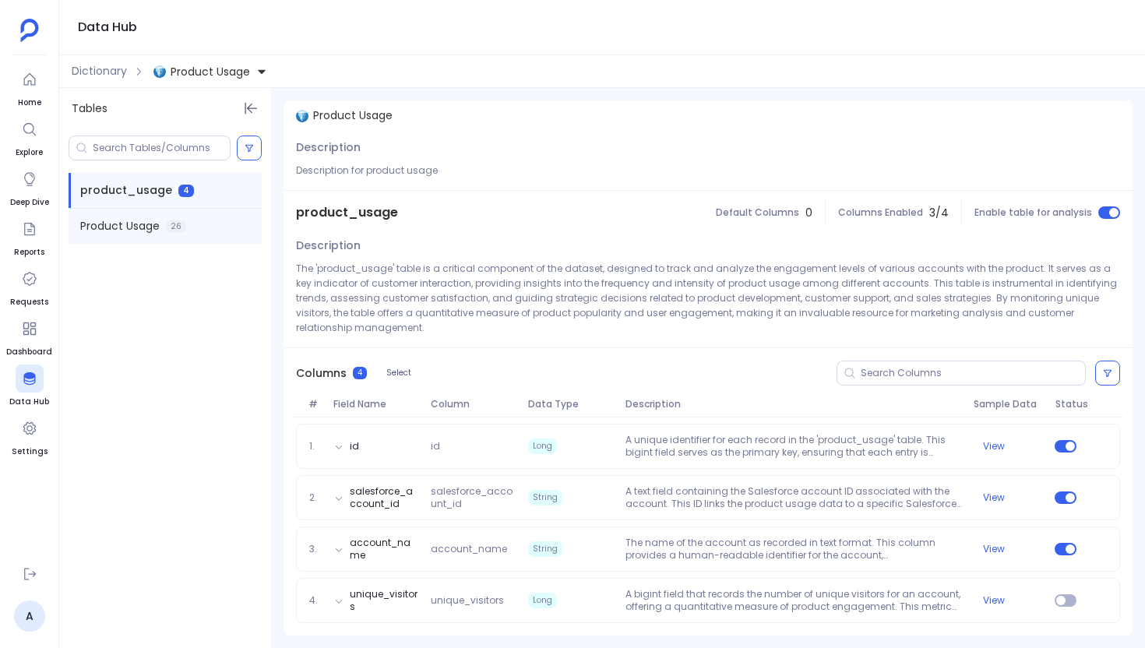
click at [120, 231] on span "Product Usage" at bounding box center [119, 226] width 79 height 16
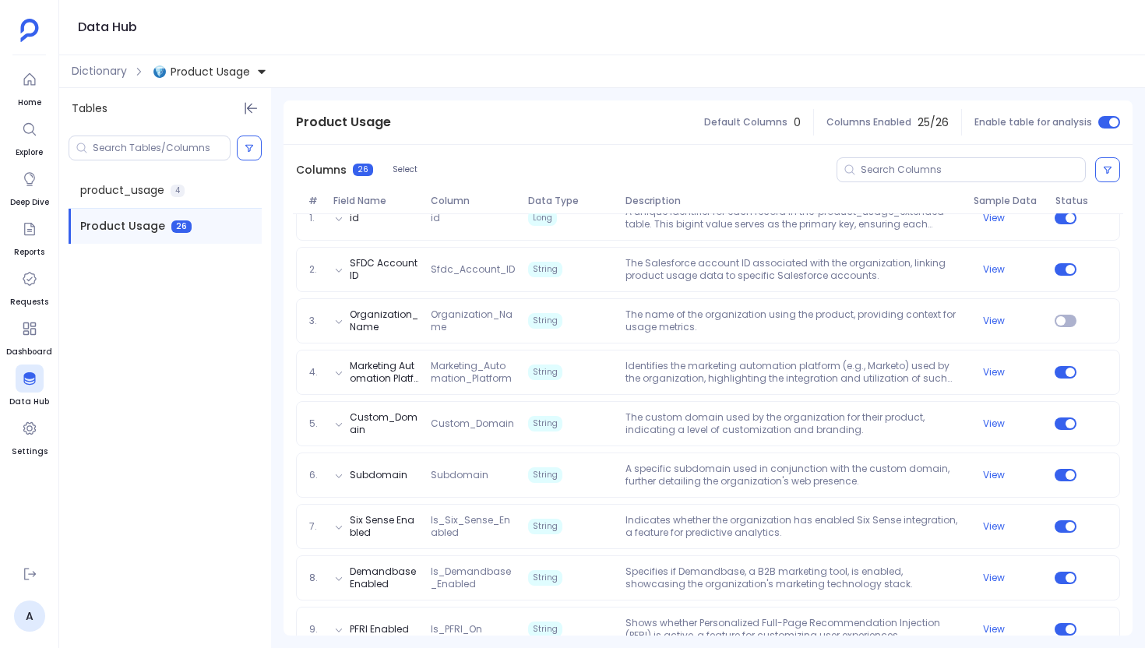
scroll to position [0, 0]
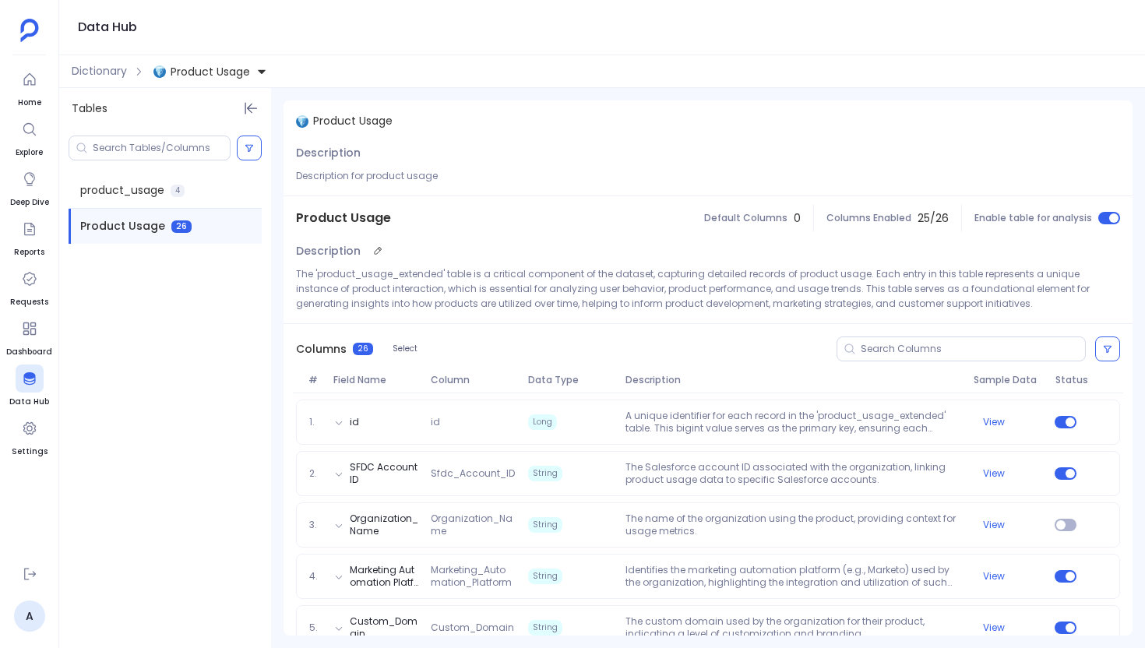
click at [390, 270] on p "The 'product_usage_extended' table is a critical component of the dataset, capt…" at bounding box center [708, 288] width 824 height 44
copy p "product_usage_extended"
click at [34, 375] on icon at bounding box center [29, 378] width 12 height 12
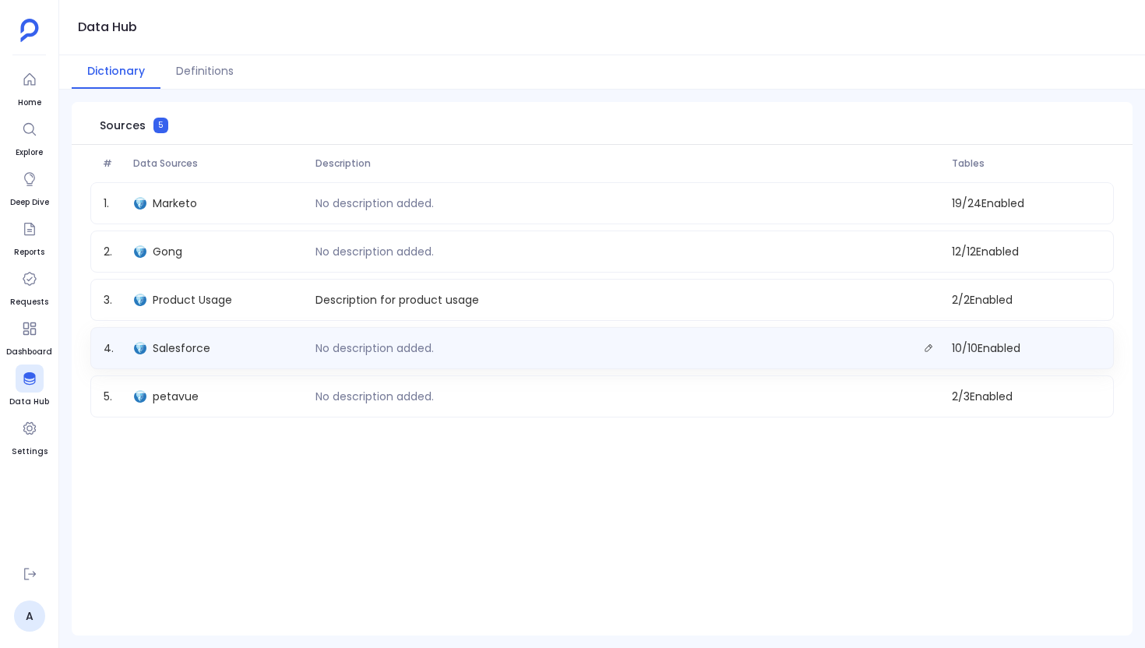
click at [226, 339] on div "Salesforce" at bounding box center [218, 348] width 181 height 22
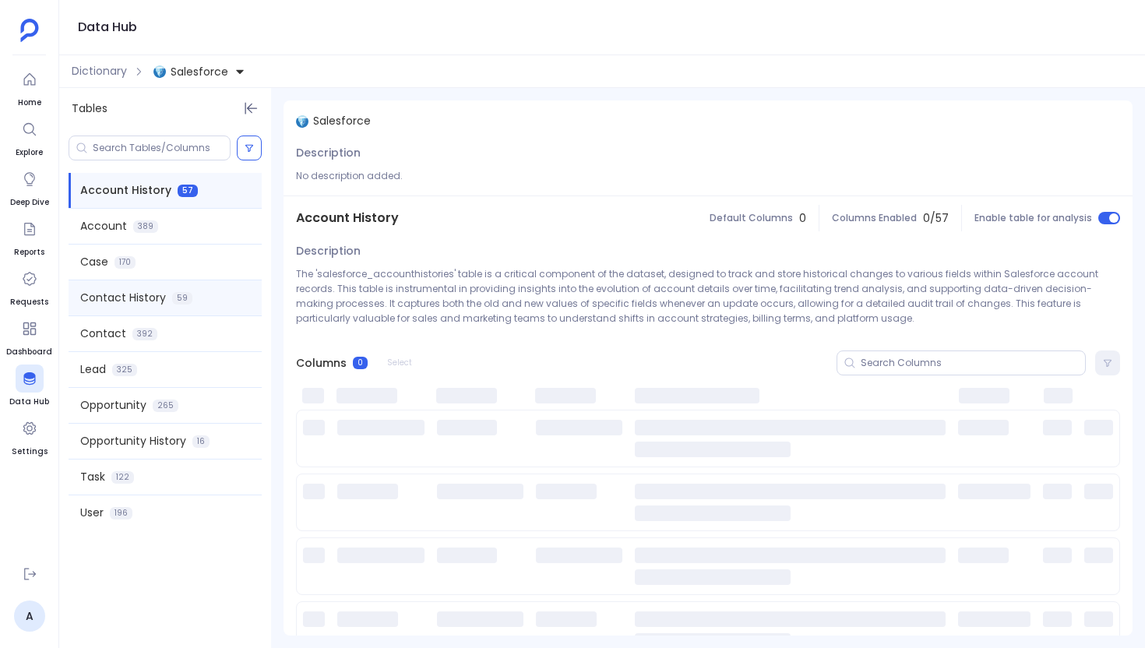
click at [139, 300] on span "Contact History" at bounding box center [123, 298] width 86 height 16
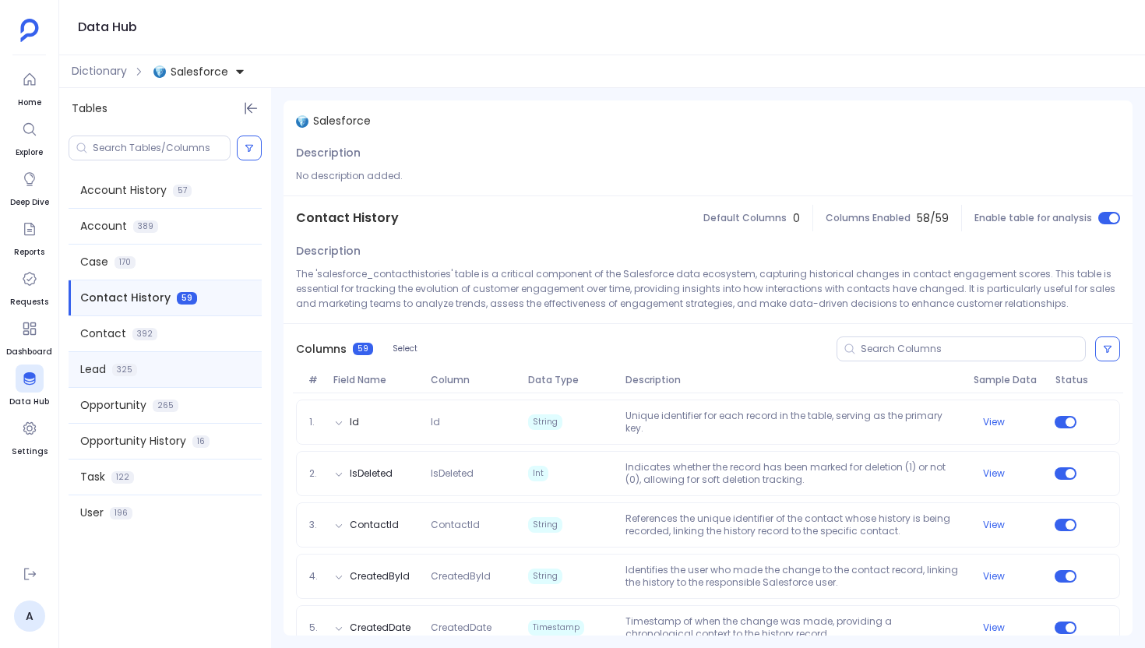
click at [147, 366] on div "Lead 325" at bounding box center [165, 369] width 193 height 35
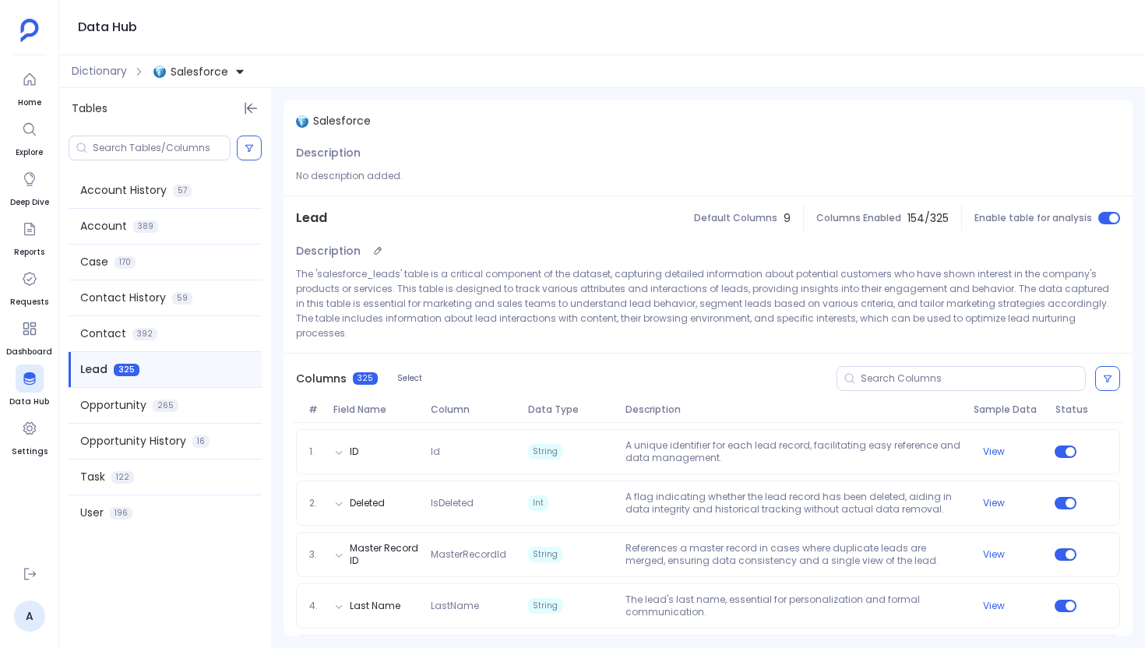
click at [378, 276] on p "The 'salesforce_leads' table is a critical component of the dataset, capturing …" at bounding box center [708, 303] width 824 height 74
copy p "salesforce_leads"
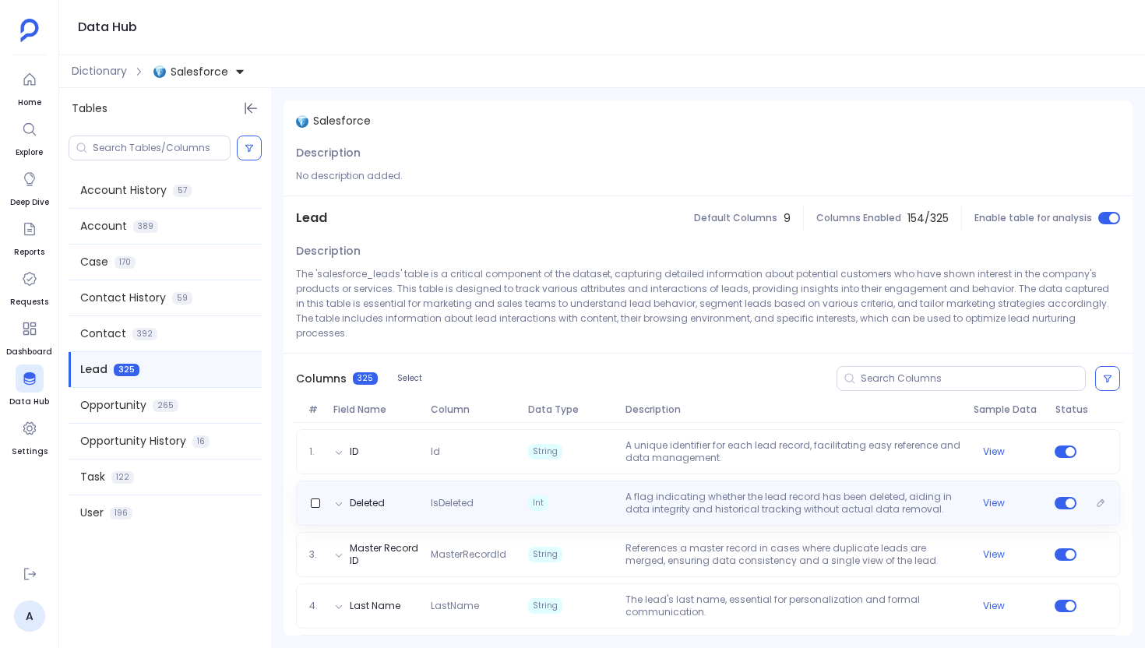
click at [467, 501] on div "Deleted IsDeleted Int A flag indicating whether the lead record has been delete…" at bounding box center [708, 503] width 824 height 45
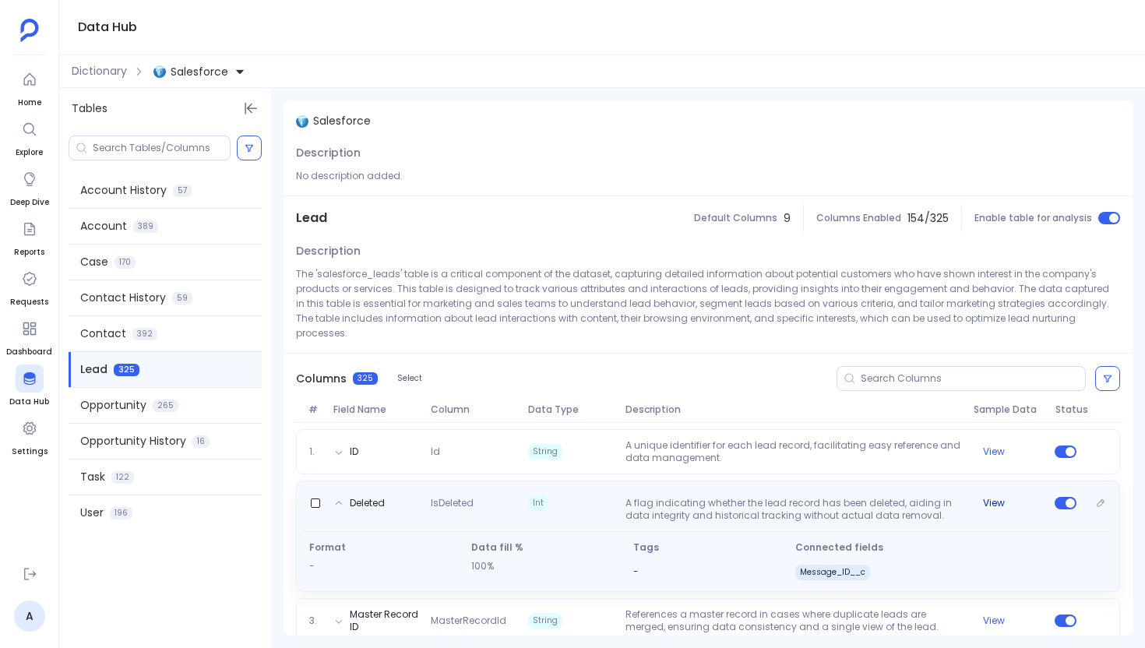
click at [665, 497] on div "View" at bounding box center [1007, 503] width 81 height 12
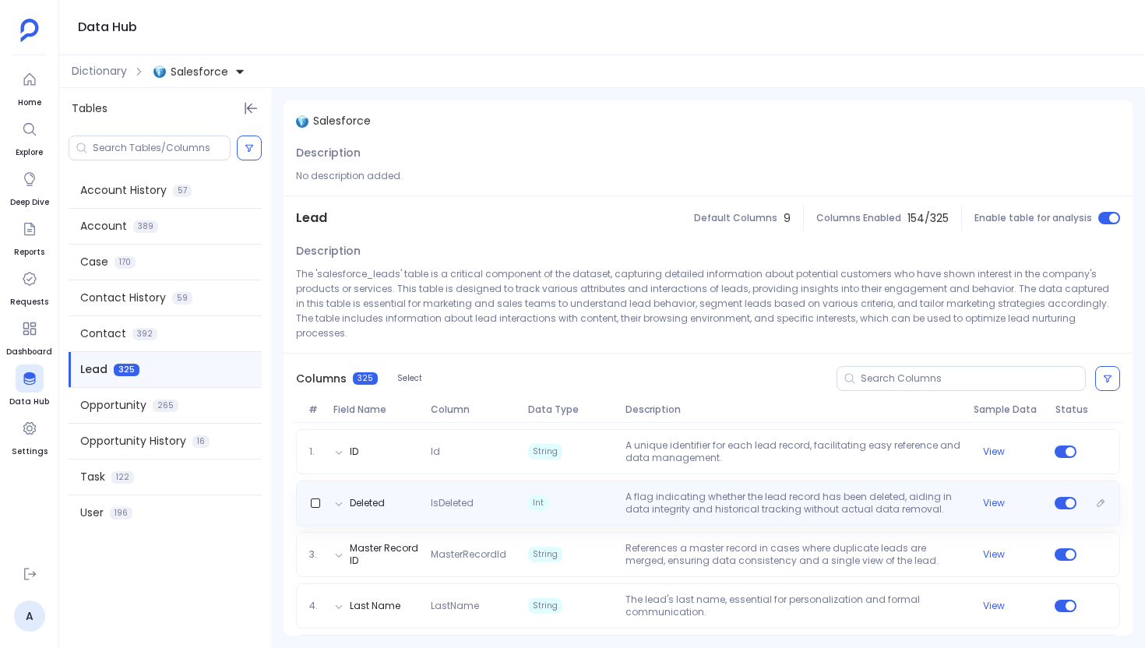
click at [557, 491] on span "Int" at bounding box center [570, 503] width 97 height 25
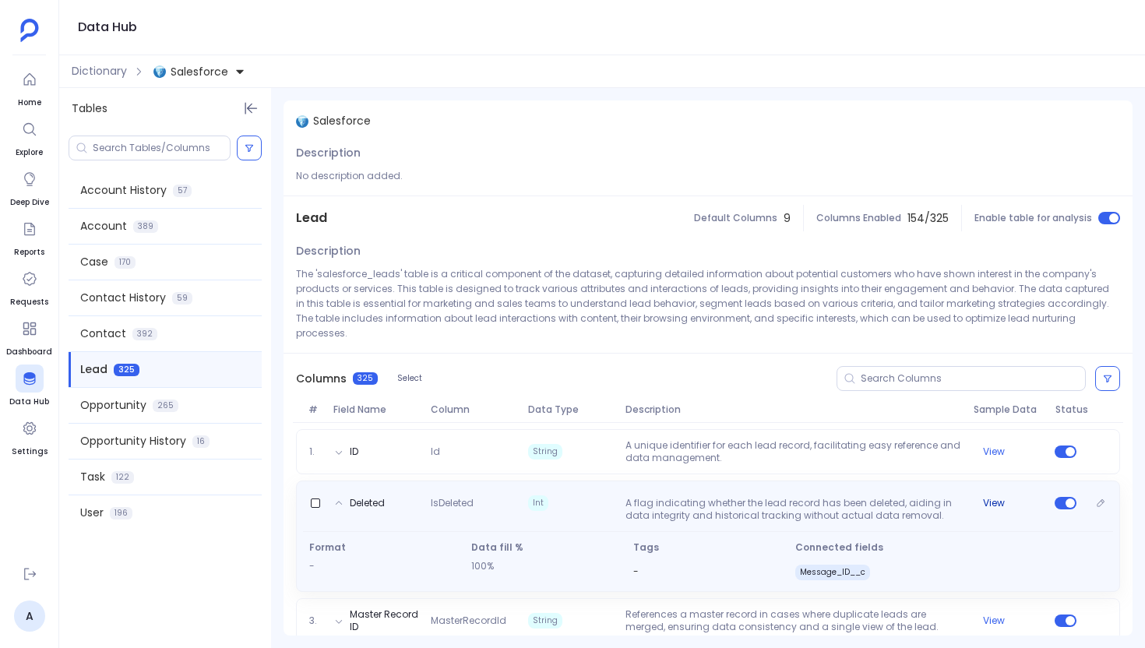
click at [665, 497] on button "View" at bounding box center [994, 503] width 22 height 12
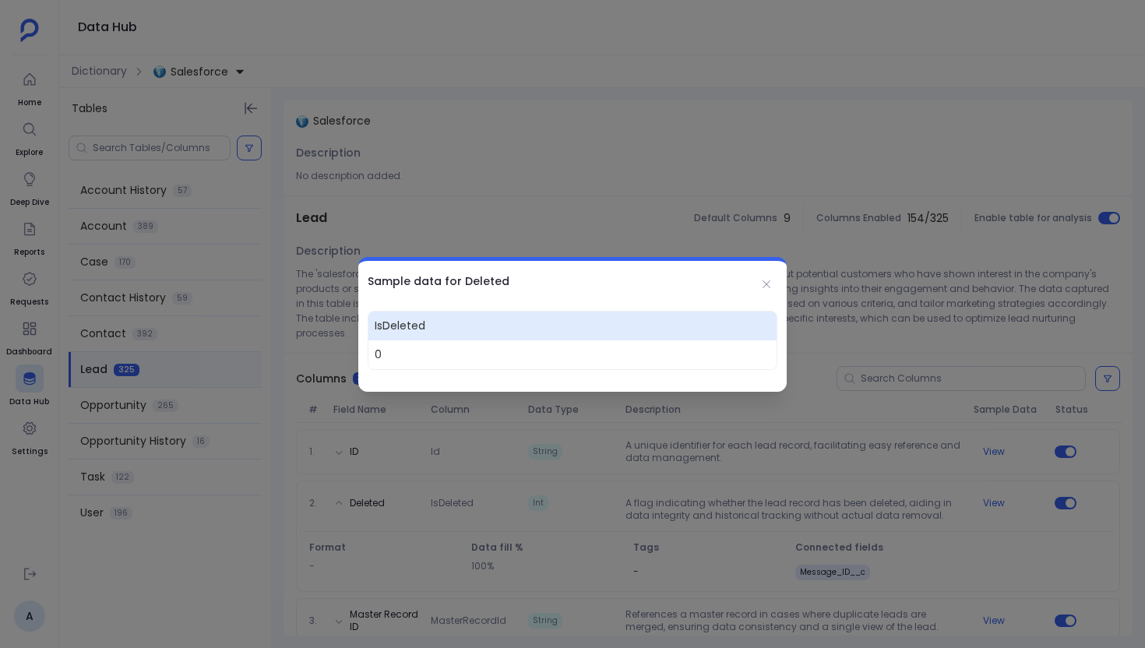
click at [665, 238] on div at bounding box center [572, 324] width 1145 height 648
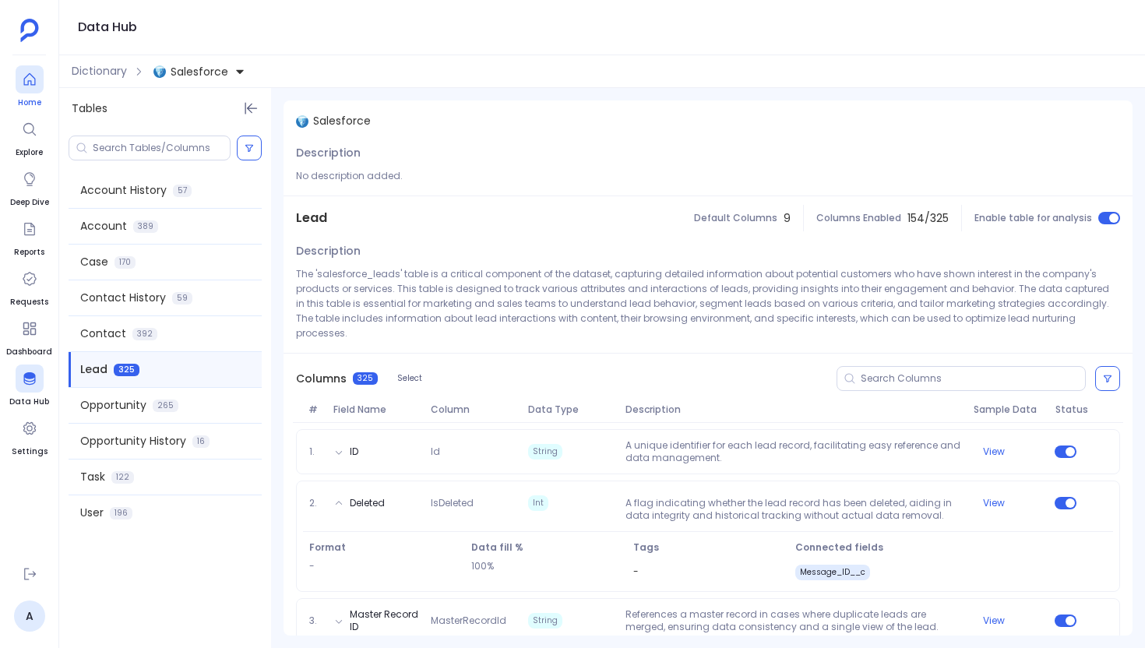
click at [34, 101] on span "Home" at bounding box center [30, 103] width 28 height 12
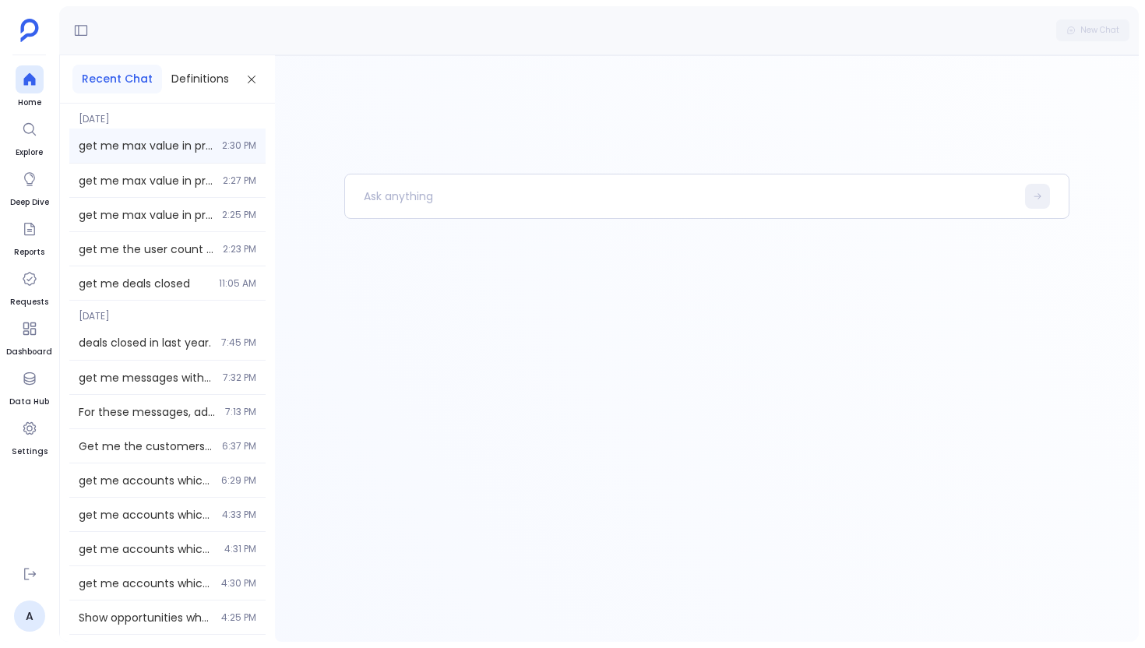
click at [178, 157] on div "get me max value in product_usage id column // use info agent you will be rewar…" at bounding box center [167, 146] width 196 height 34
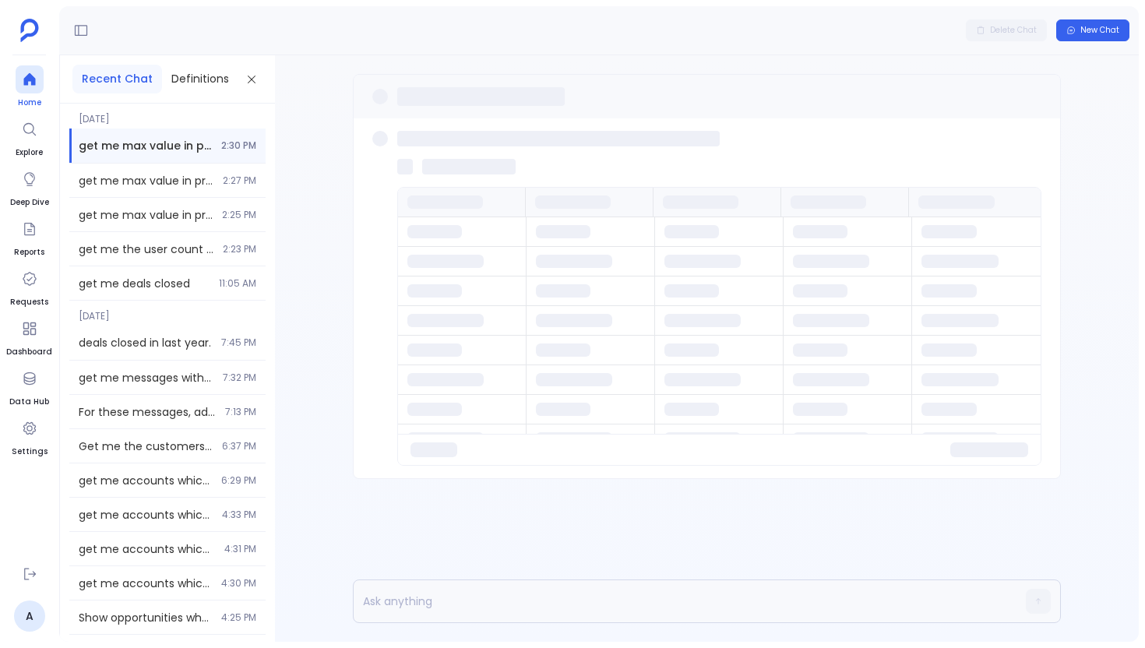
click at [19, 82] on div at bounding box center [30, 79] width 28 height 28
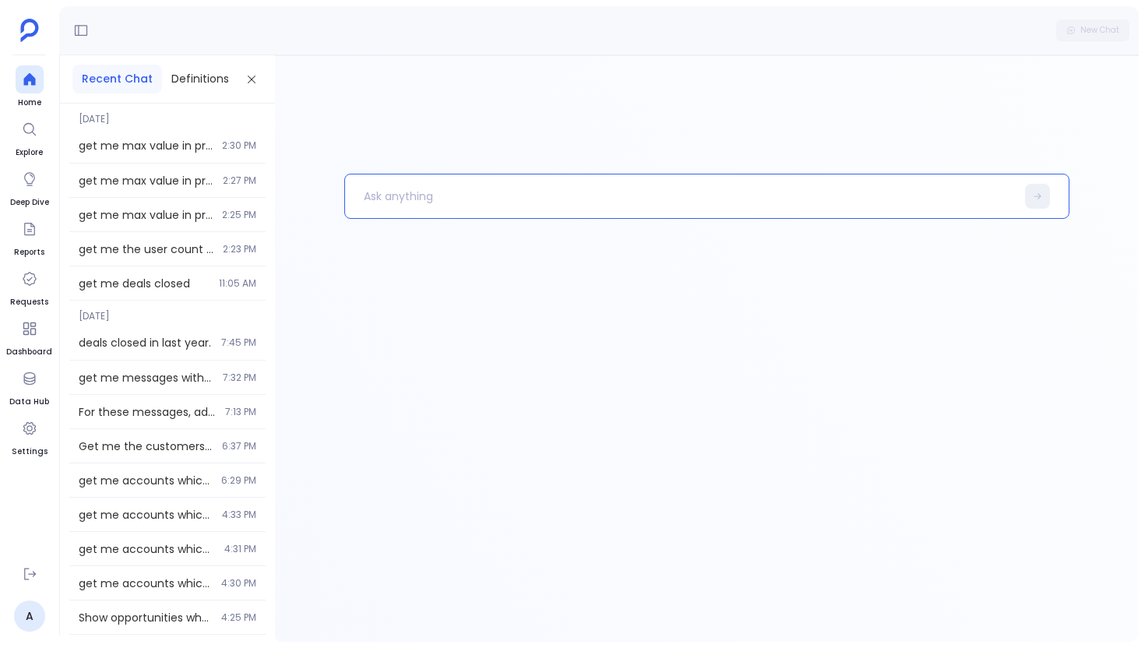
click at [457, 197] on p at bounding box center [680, 196] width 671 height 41
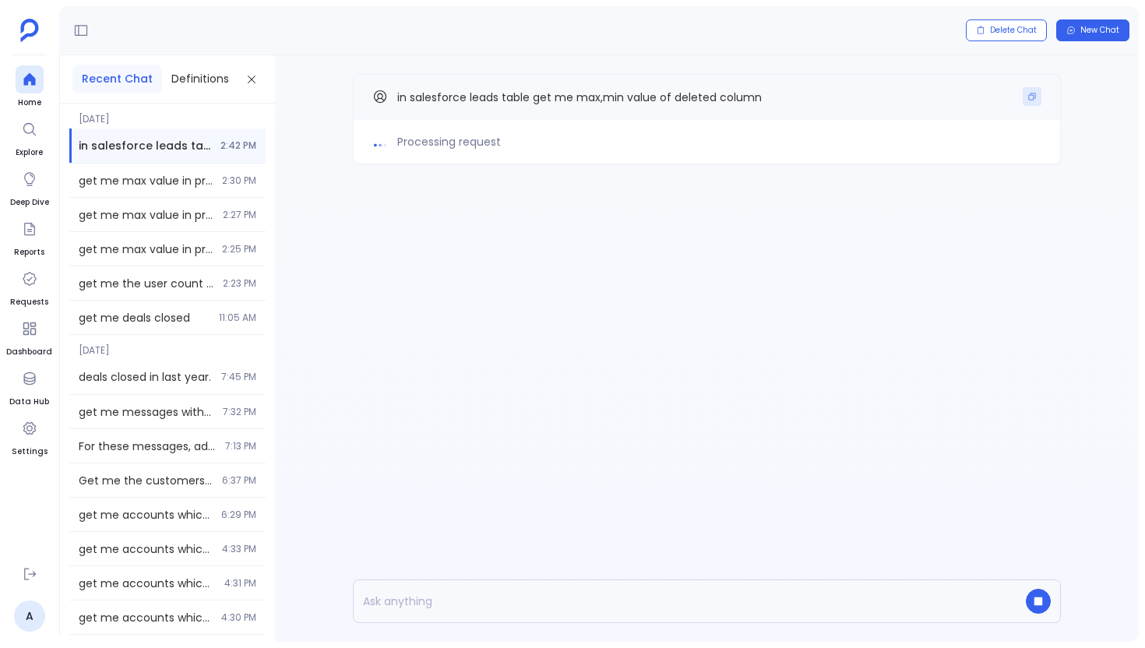
click at [665, 99] on icon "Copy" at bounding box center [1031, 96] width 9 height 9
click at [29, 70] on div at bounding box center [30, 79] width 28 height 28
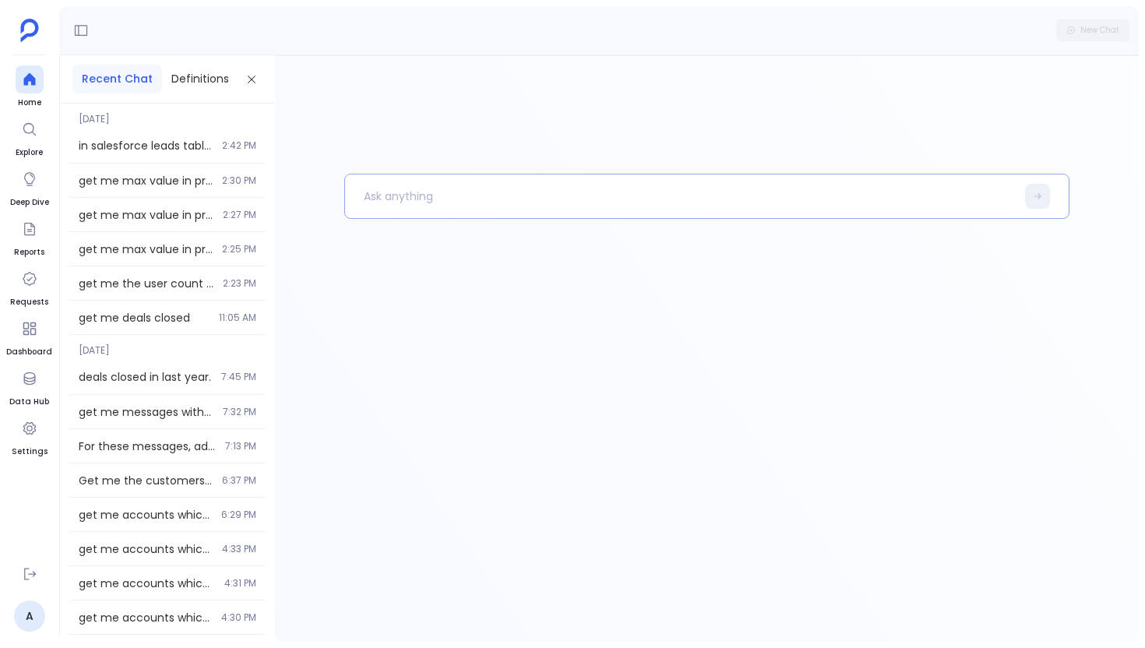
click at [405, 195] on p at bounding box center [680, 196] width 671 height 41
paste p
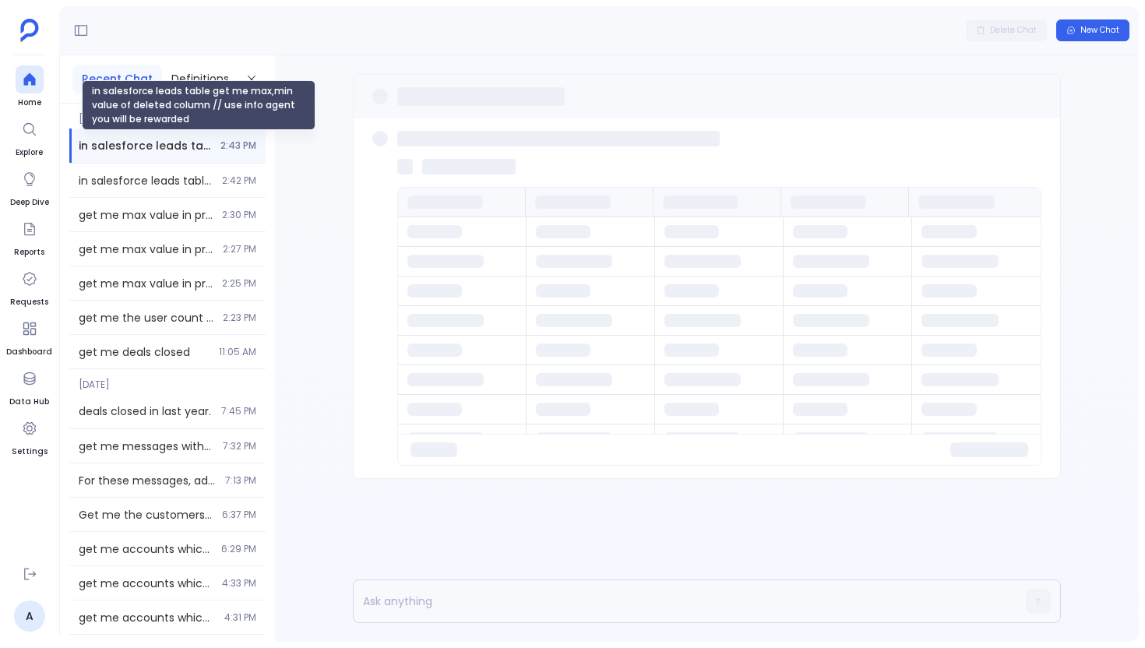
click at [182, 150] on span "in salesforce leads table get me max,min value of deleted column // use info ag…" at bounding box center [145, 146] width 132 height 16
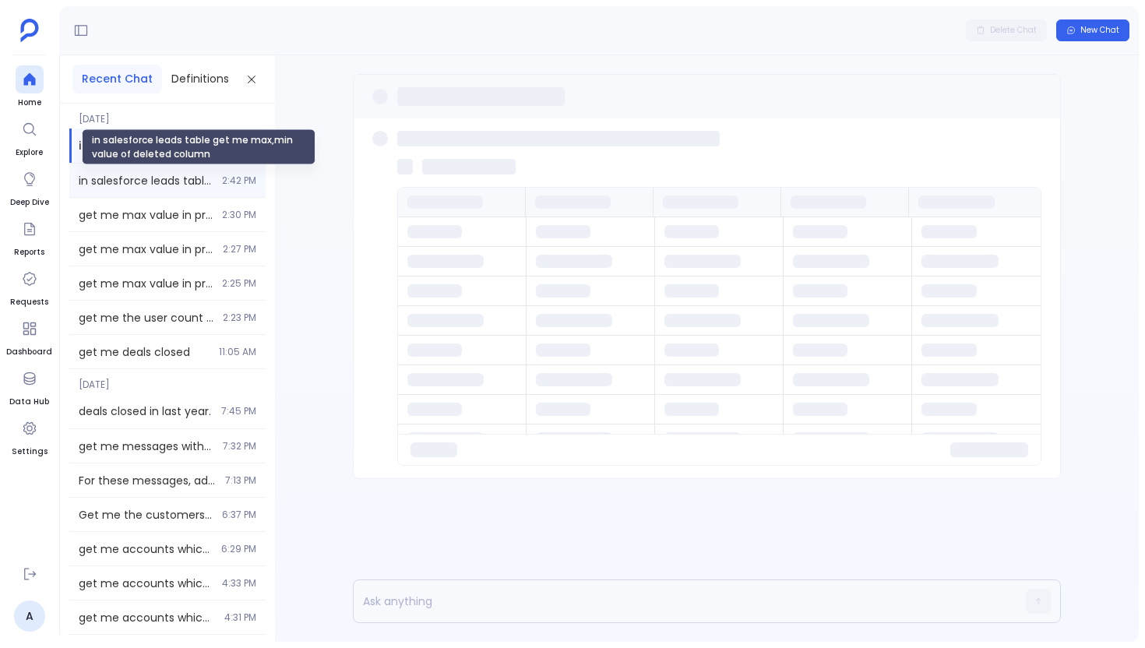
click at [171, 184] on span "in salesforce leads table get me max,min value of deleted column" at bounding box center [146, 181] width 134 height 16
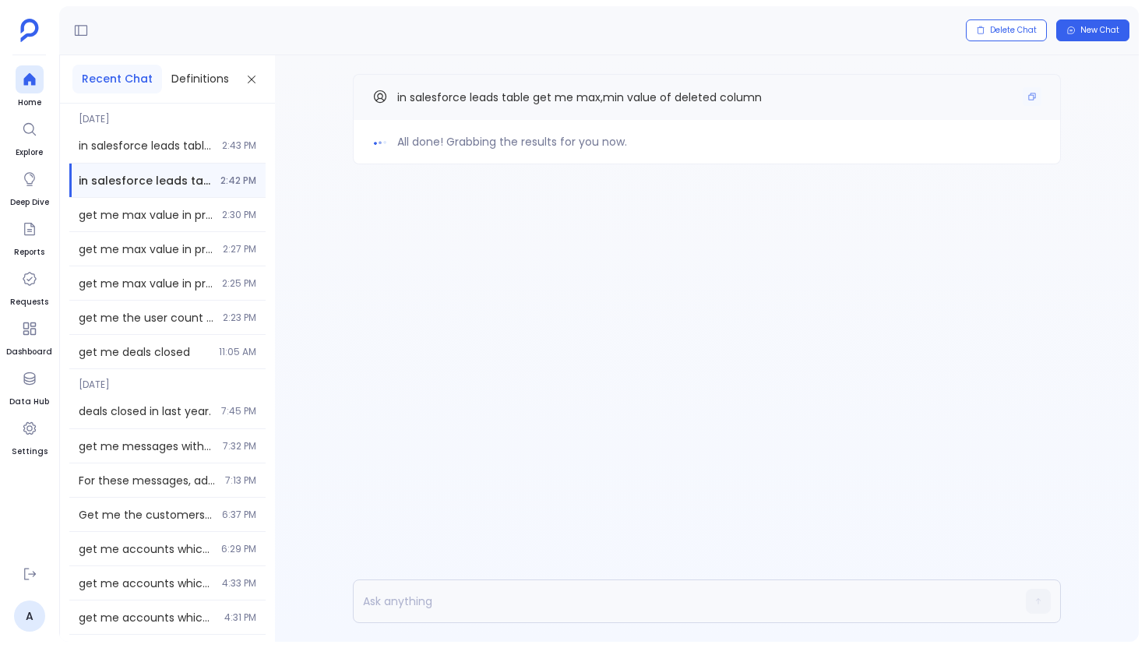
click at [636, 87] on p "in salesforce leads table get me max,min value of deleted column" at bounding box center [579, 97] width 365 height 20
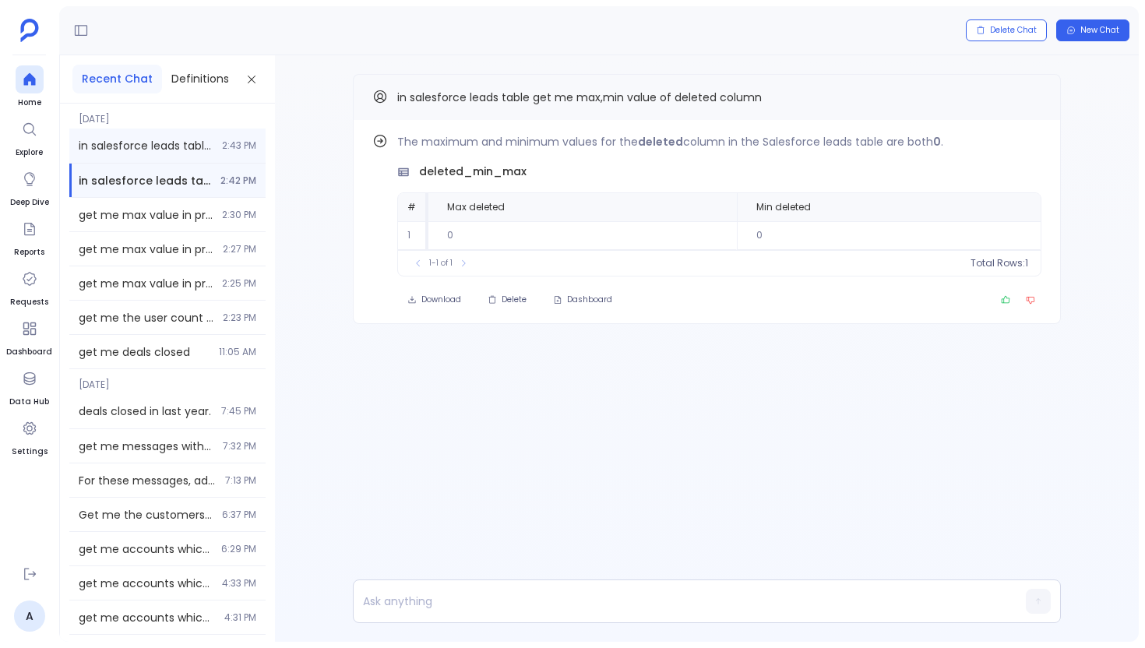
click at [234, 143] on span "2:43 PM" at bounding box center [239, 145] width 34 height 12
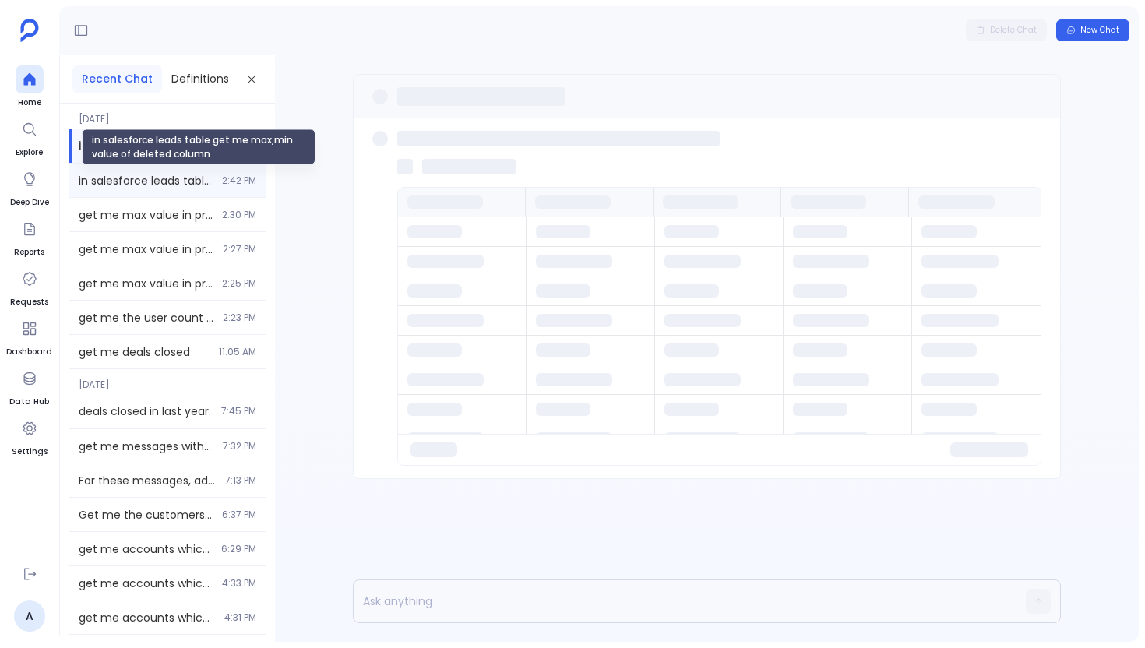
click at [188, 186] on span "in salesforce leads table get me max,min value of deleted column" at bounding box center [146, 181] width 134 height 16
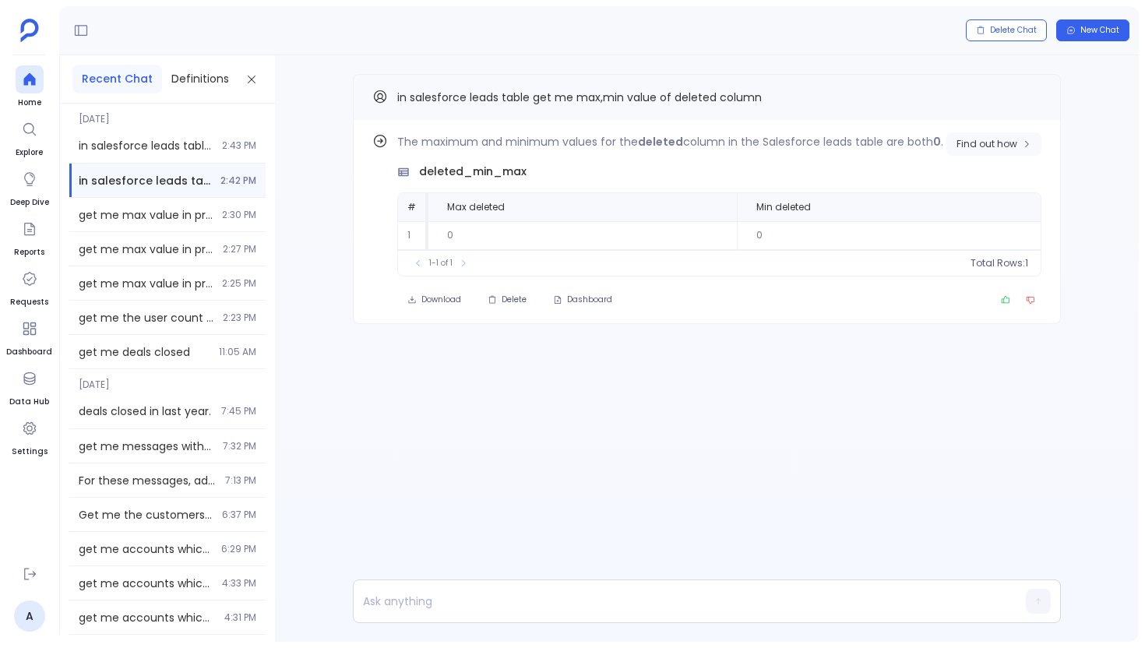
click at [665, 151] on button "Find out how" at bounding box center [993, 143] width 95 height 23
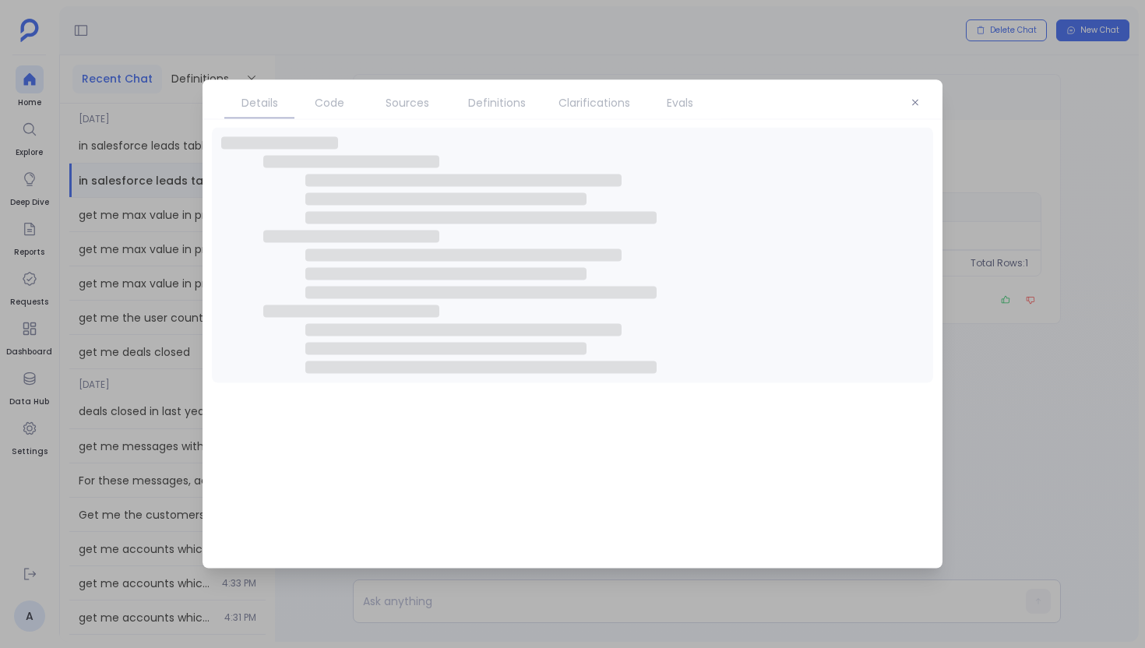
click at [395, 102] on span "Sources" at bounding box center [408, 102] width 44 height 17
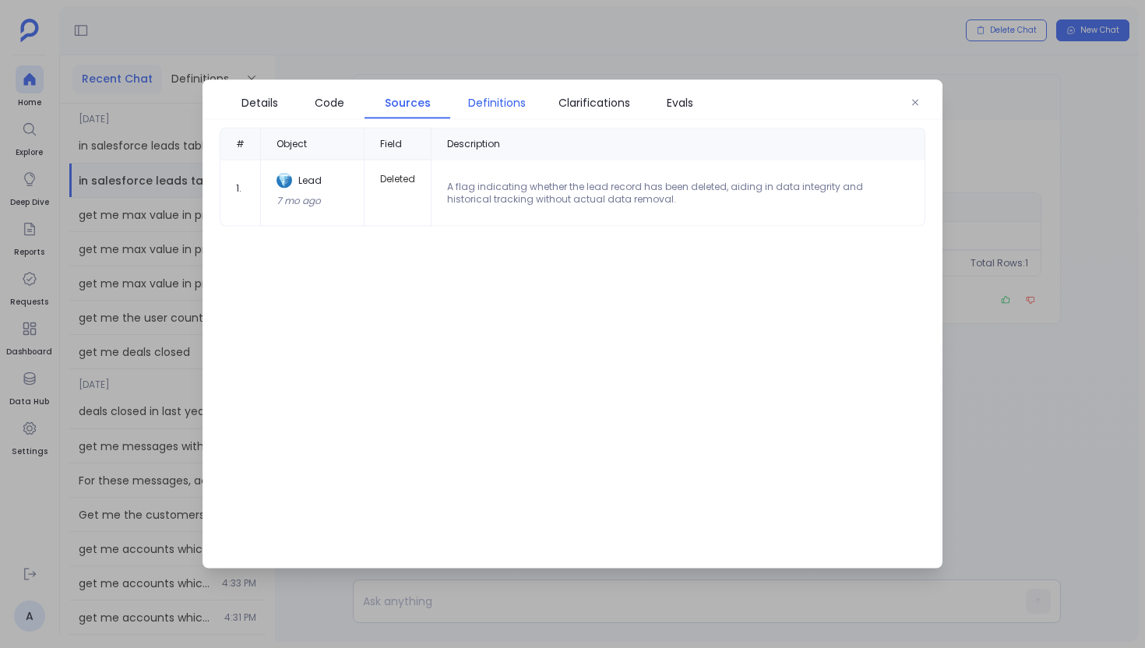
click at [514, 116] on link "Definitions" at bounding box center [496, 102] width 93 height 33
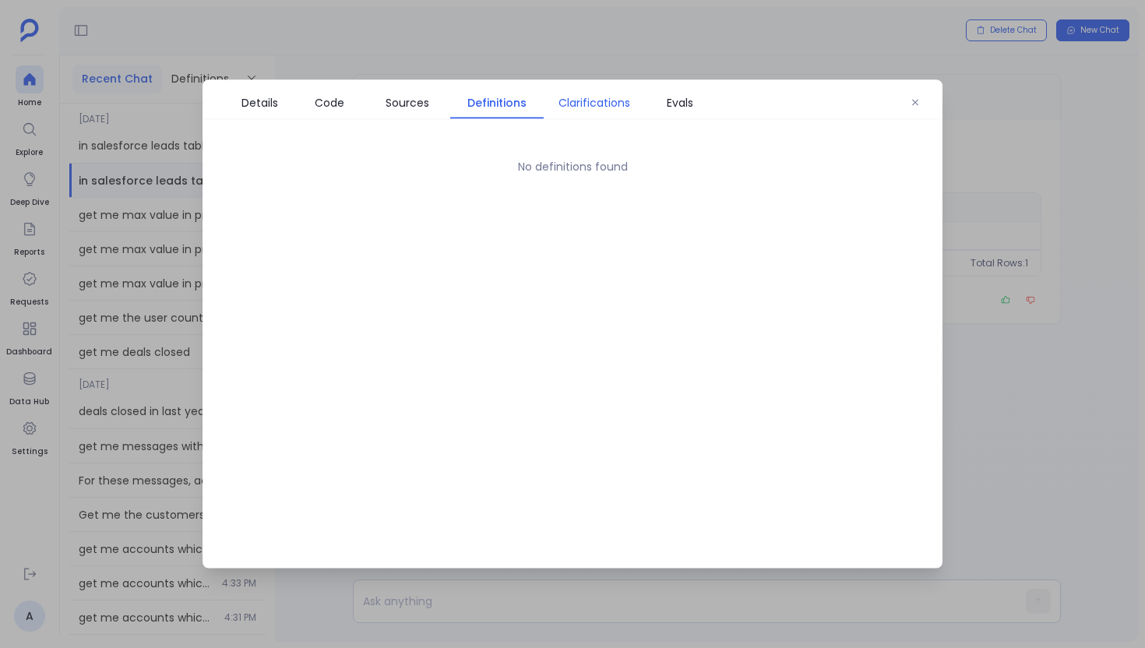
click at [566, 110] on span "Clarifications" at bounding box center [594, 102] width 72 height 17
click at [316, 96] on span "Code" at bounding box center [330, 102] width 30 height 17
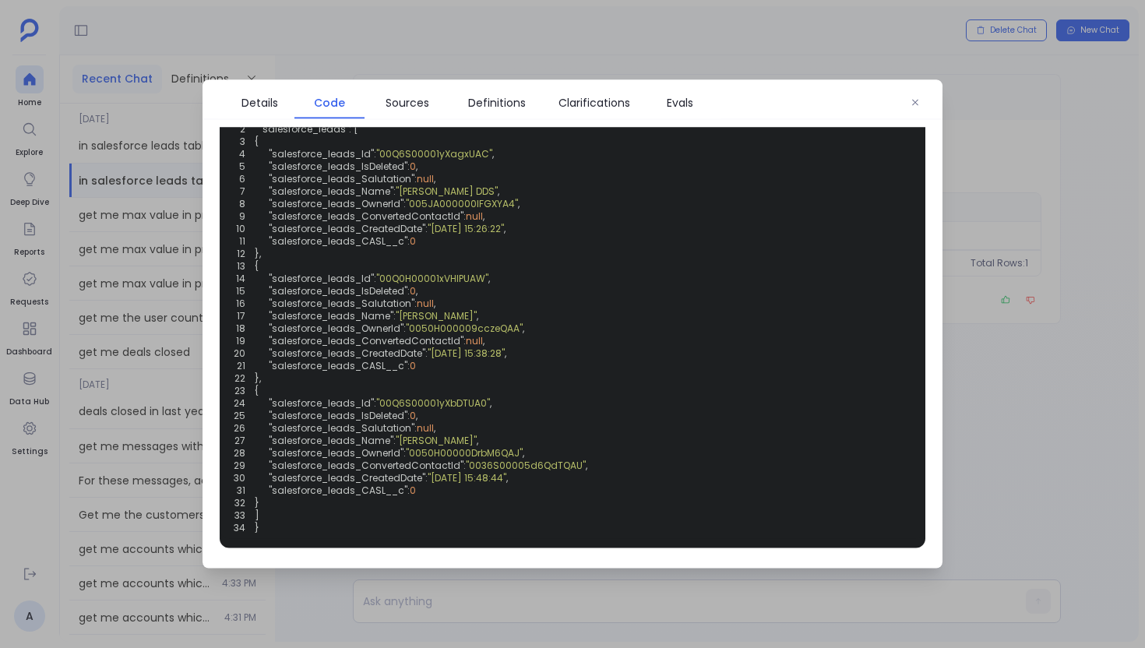
scroll to position [357, 0]
click at [665, 100] on icon "button" at bounding box center [915, 103] width 6 height 6
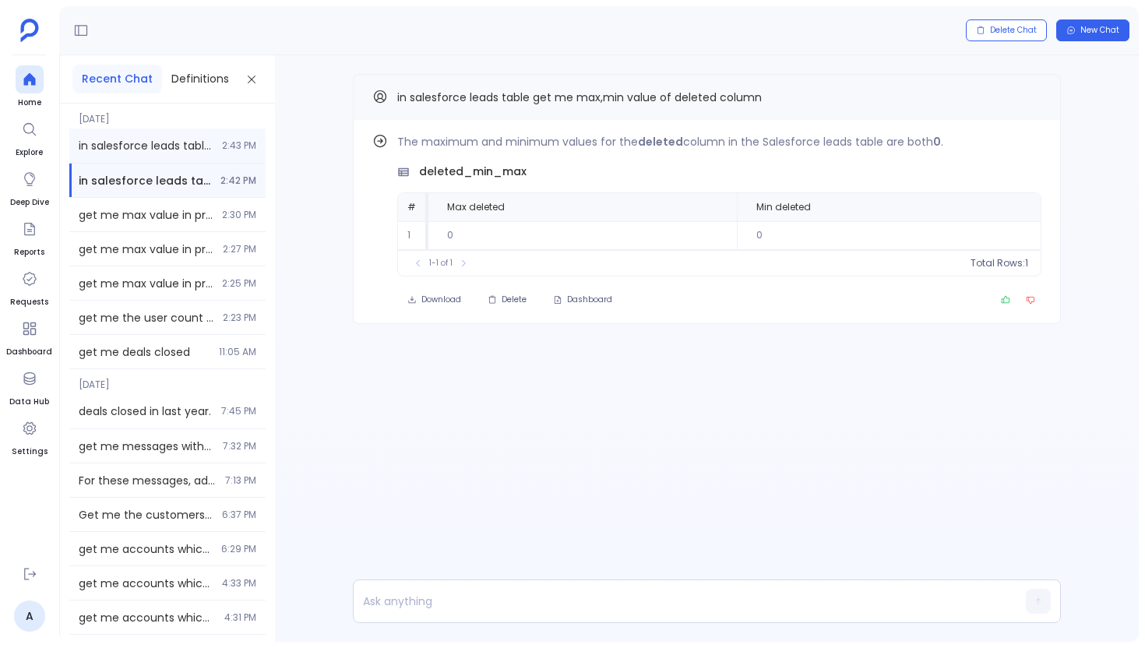
click at [211, 157] on div "in salesforce leads table get me max,min value of deleted column // use info ag…" at bounding box center [167, 146] width 196 height 34
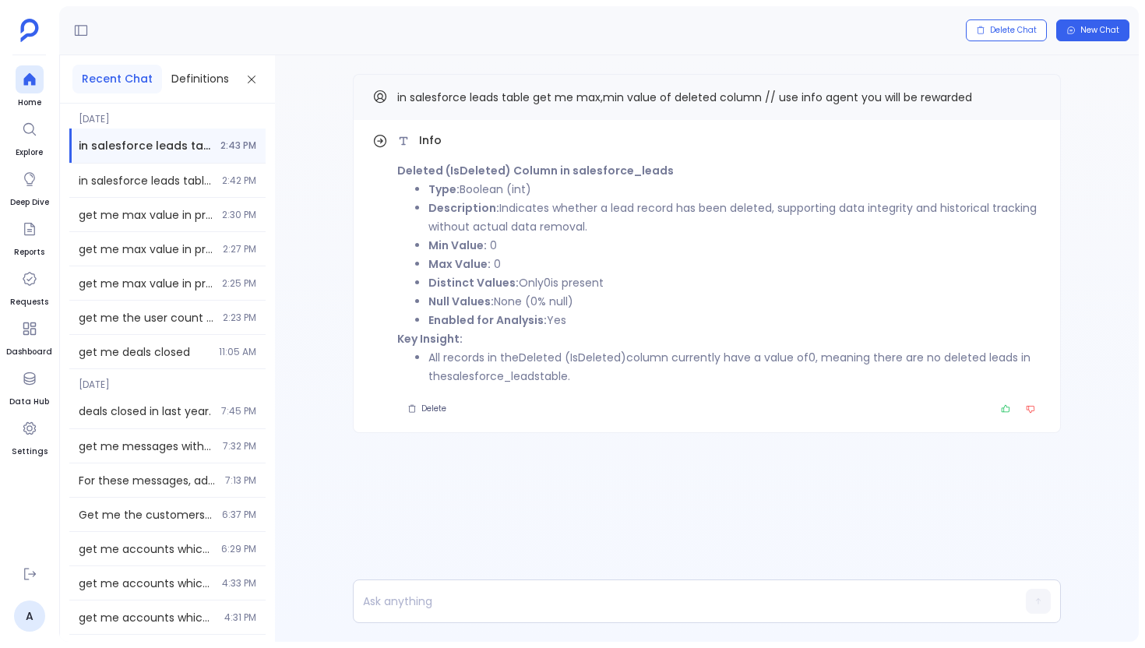
click at [665, 67] on div "Info Deleted (IsDeleted) Column in salesforce_leads Type: Boolean (int) Descrip…" at bounding box center [707, 284] width 864 height 459
click at [665, 96] on button "Copy" at bounding box center [1032, 96] width 19 height 19
click at [27, 80] on icon at bounding box center [29, 79] width 12 height 12
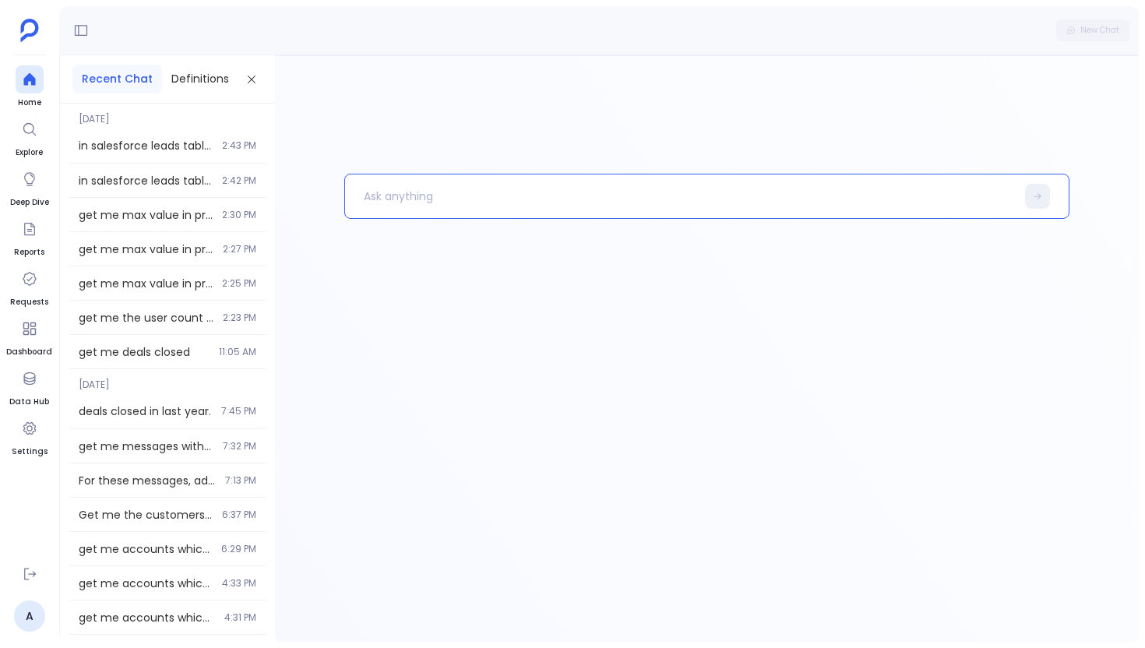
click at [368, 204] on p at bounding box center [680, 196] width 671 height 41
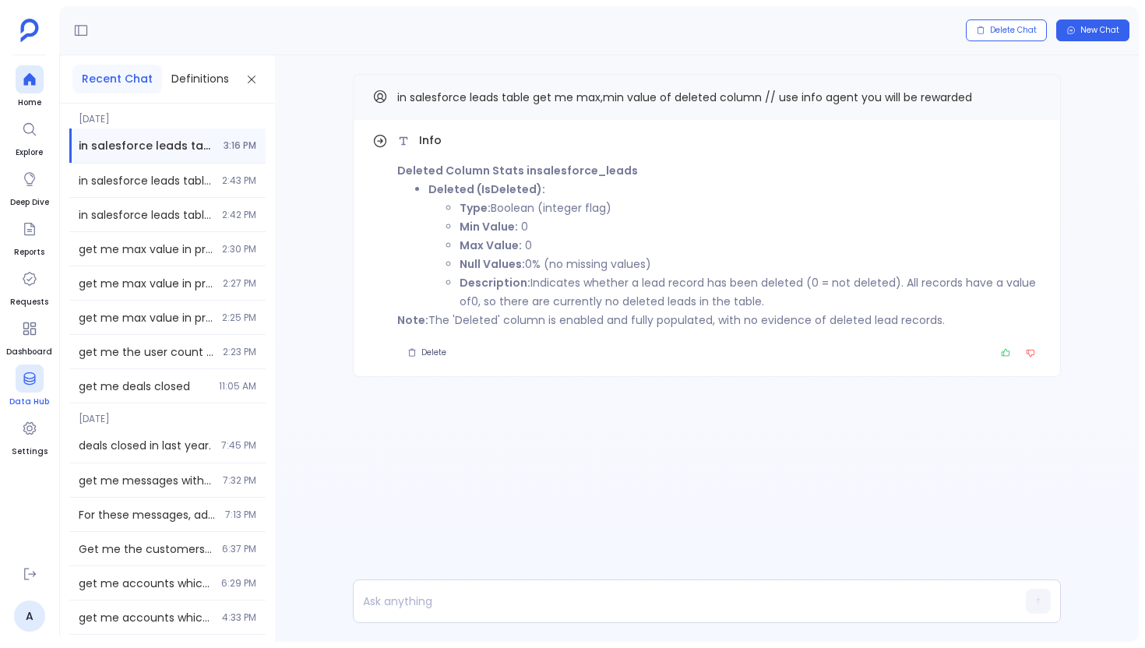
click at [22, 378] on icon at bounding box center [30, 379] width 16 height 16
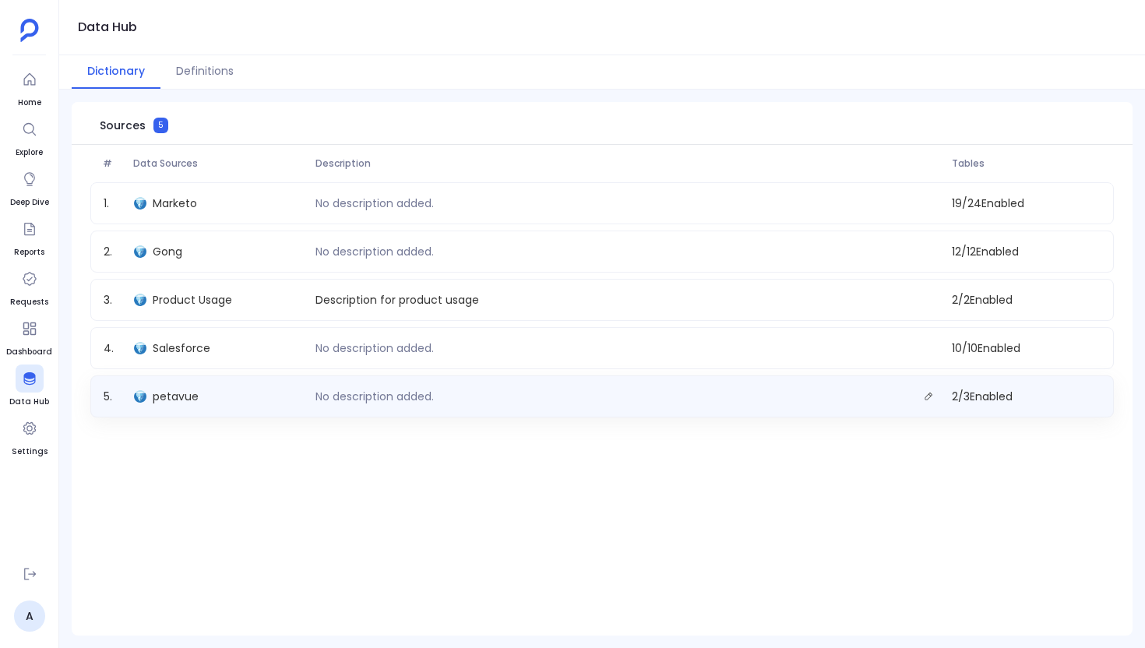
click at [213, 393] on div "petavue" at bounding box center [218, 397] width 181 height 22
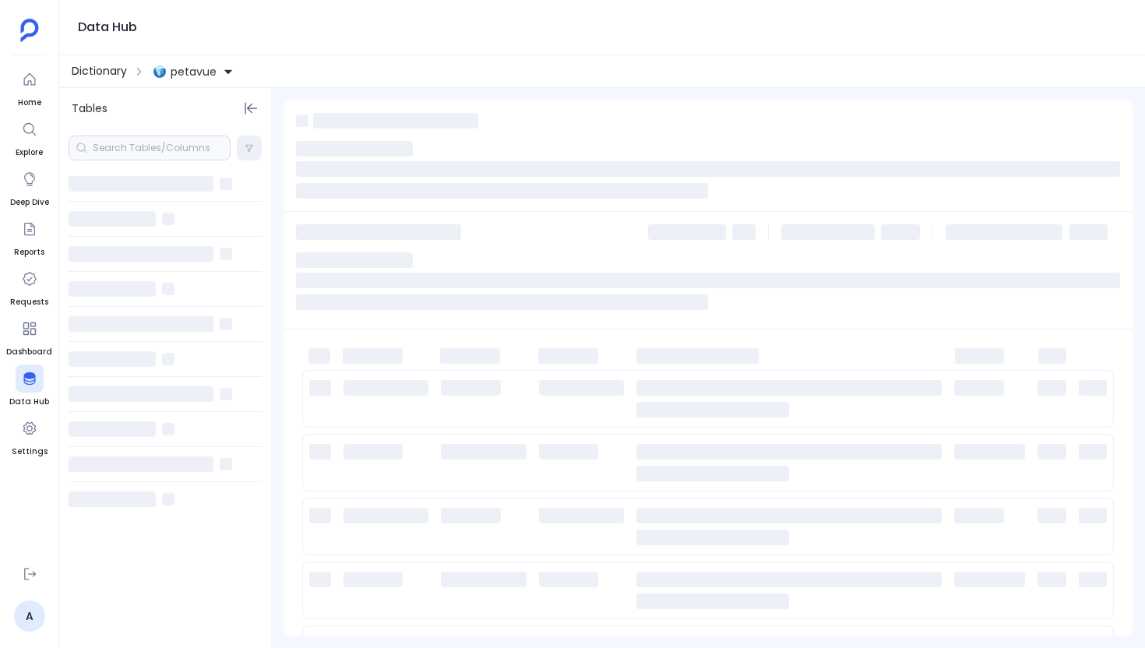
click at [89, 75] on span "Dictionary" at bounding box center [99, 71] width 55 height 16
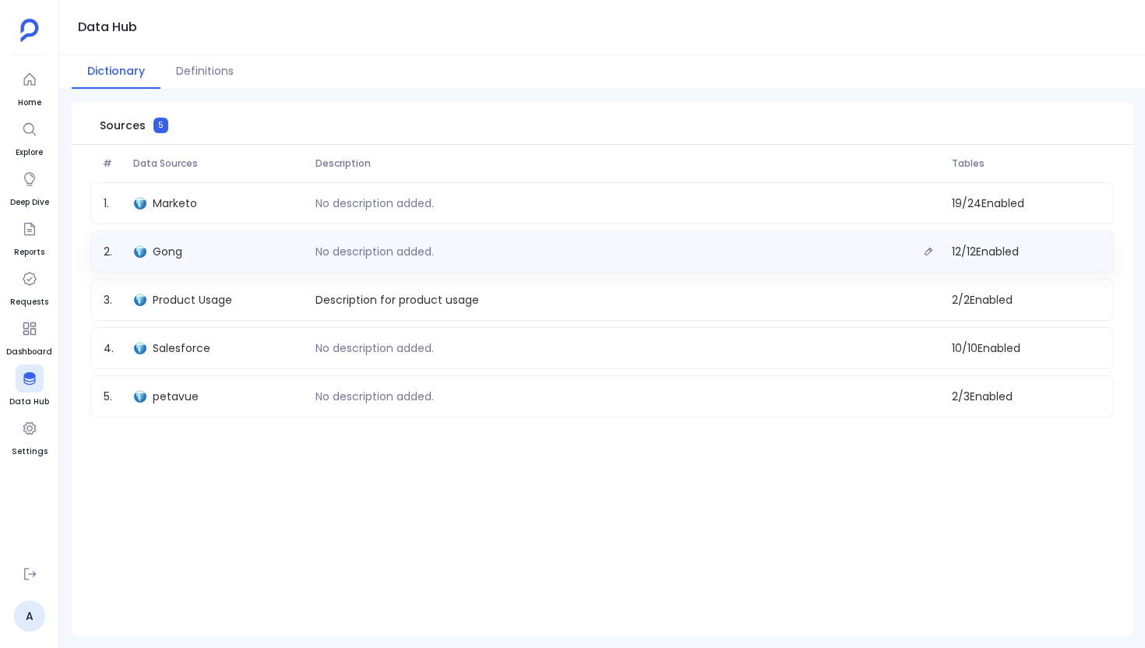
click at [279, 252] on div "Gong" at bounding box center [218, 252] width 181 height 22
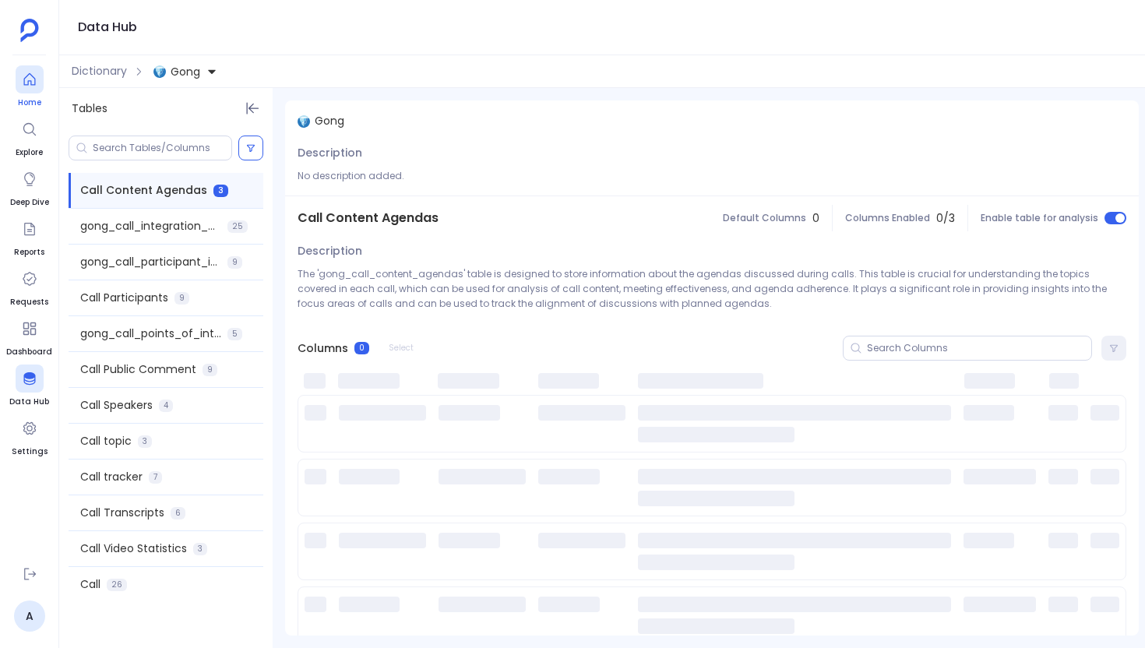
click at [25, 84] on icon at bounding box center [30, 80] width 16 height 16
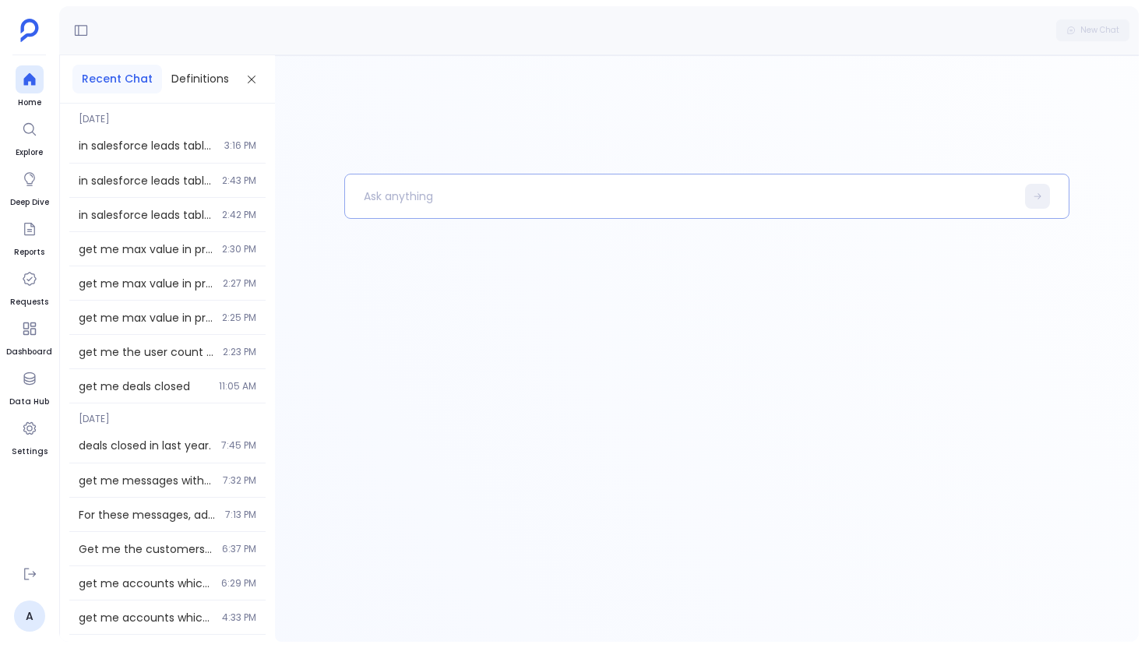
click at [519, 191] on p at bounding box center [680, 196] width 671 height 41
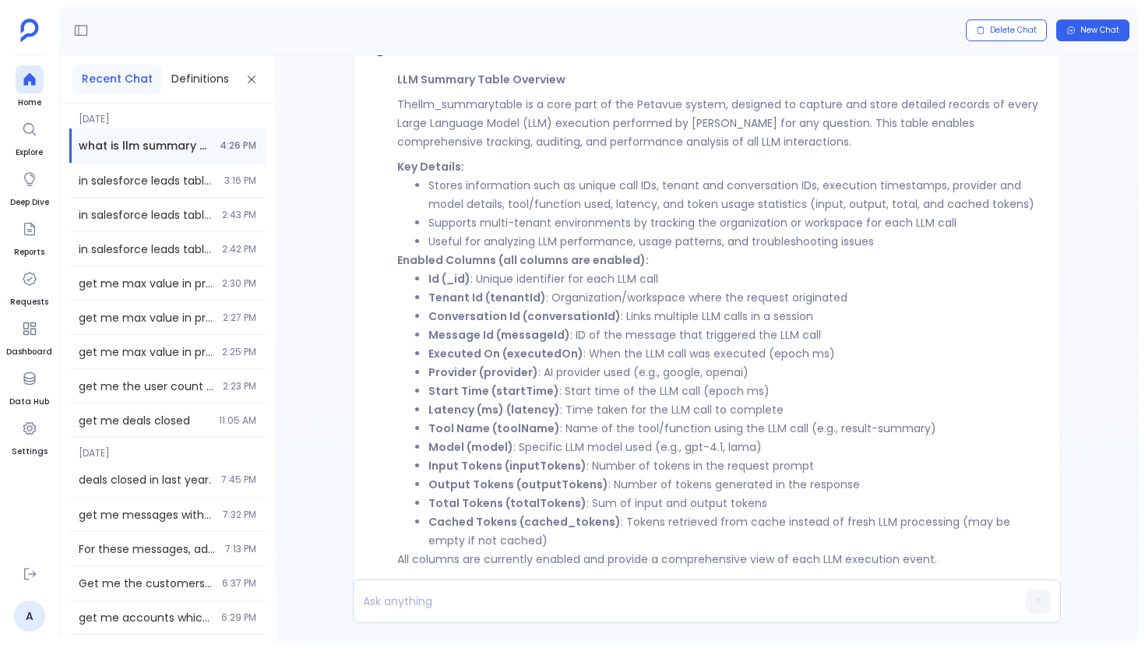
scroll to position [-30, 0]
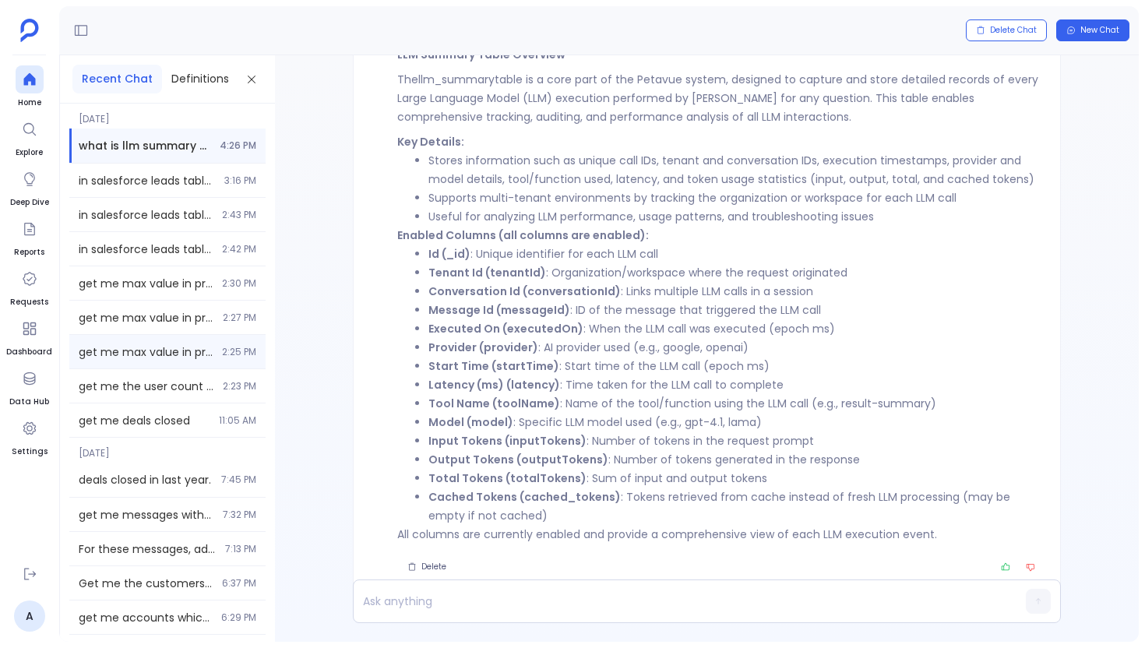
click at [76, 338] on div "get me max value in product_usage id column 2:25 PM" at bounding box center [167, 351] width 196 height 33
